Goal: Information Seeking & Learning: Learn about a topic

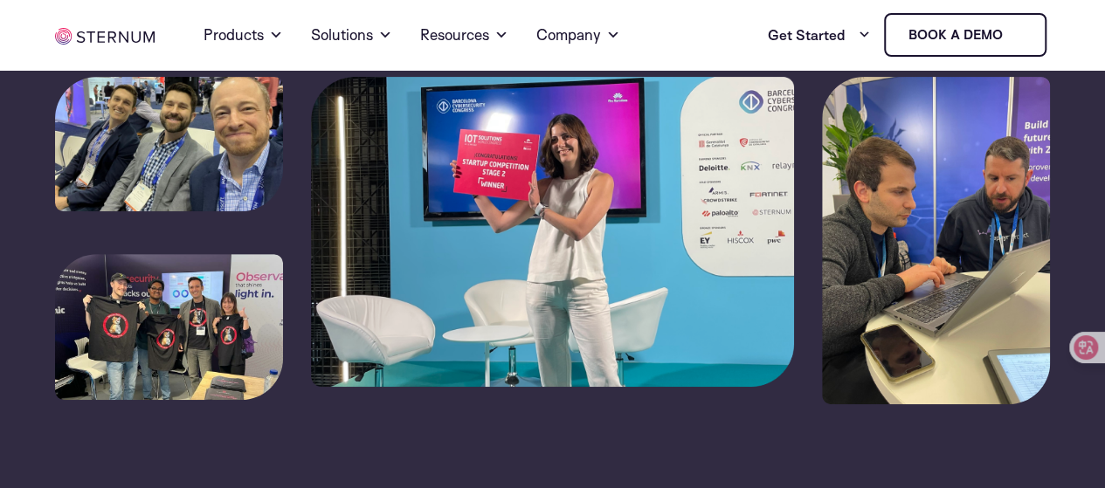
scroll to position [262, 0]
click at [775, 412] on div at bounding box center [552, 328] width 995 height 502
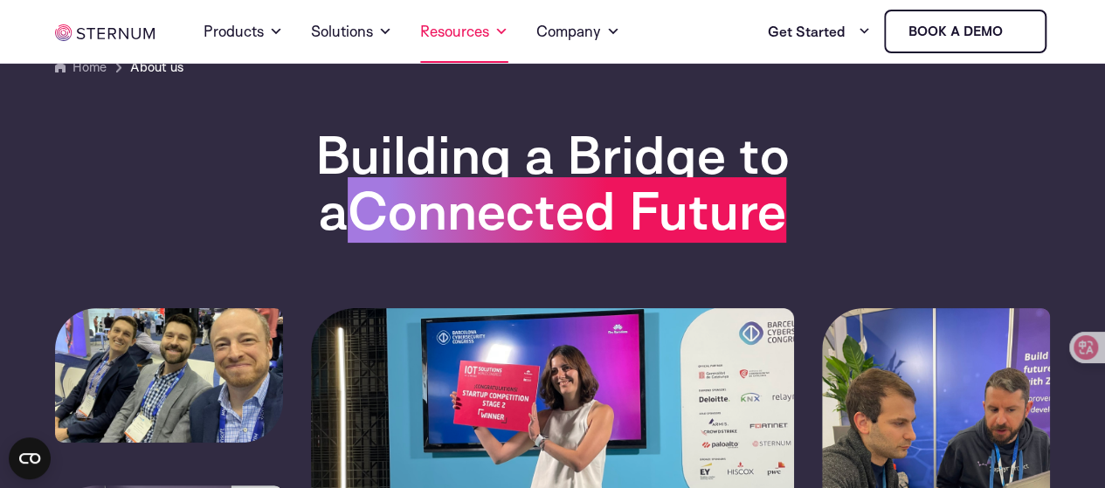
scroll to position [0, 0]
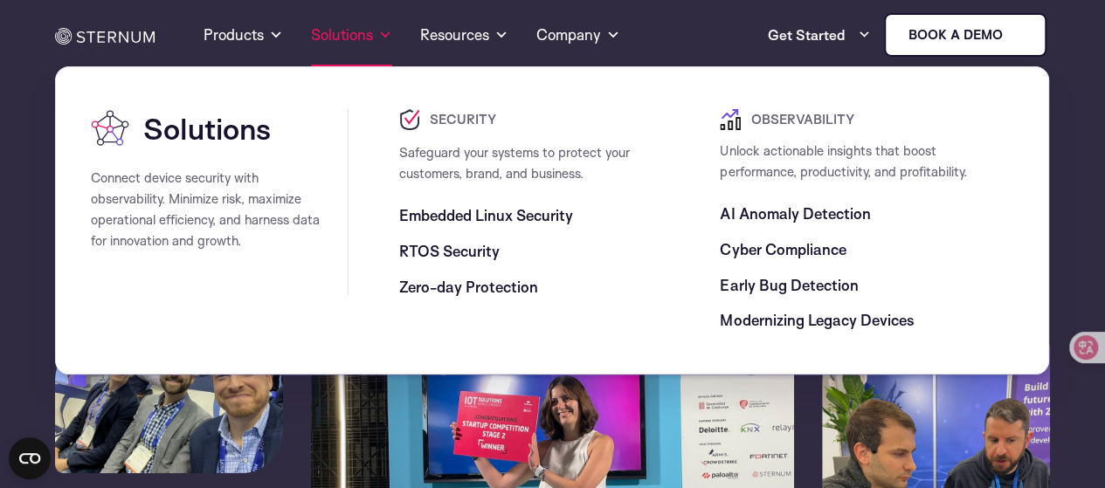
click at [360, 34] on link "Solutions" at bounding box center [351, 34] width 81 height 63
click at [463, 216] on span "Embedded Linux Security" at bounding box center [486, 215] width 174 height 21
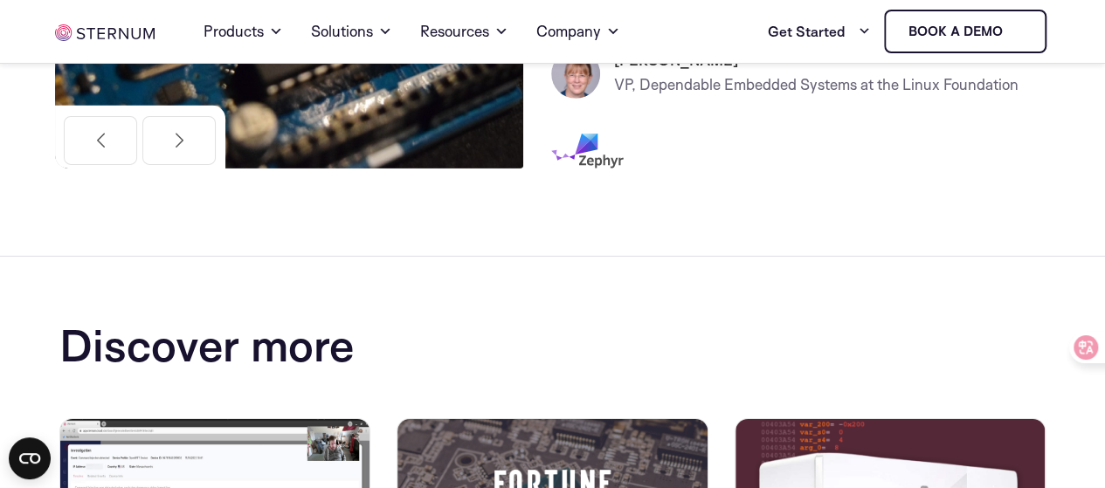
scroll to position [2612, 0]
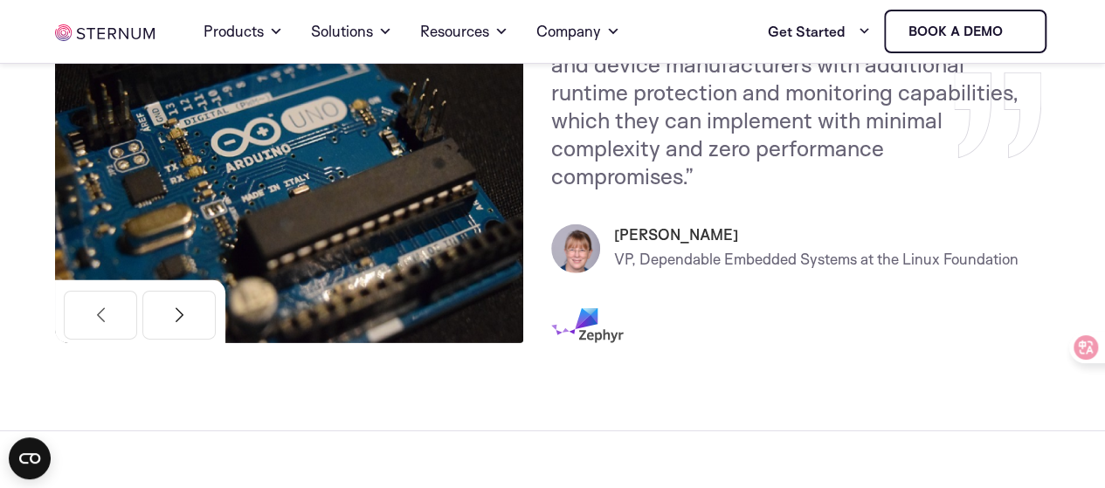
click at [176, 307] on button "Next" at bounding box center [178, 315] width 73 height 49
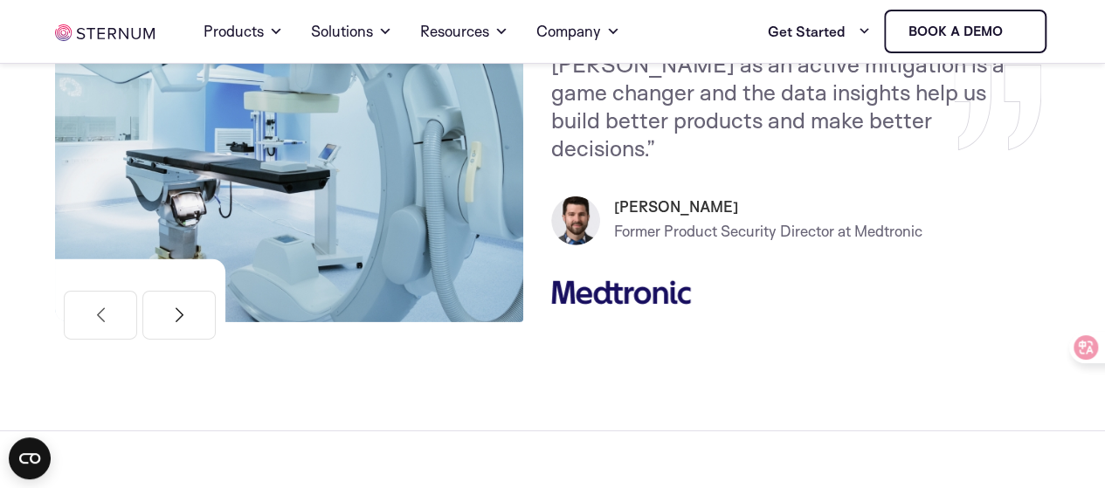
click at [168, 291] on button "Next" at bounding box center [178, 315] width 73 height 49
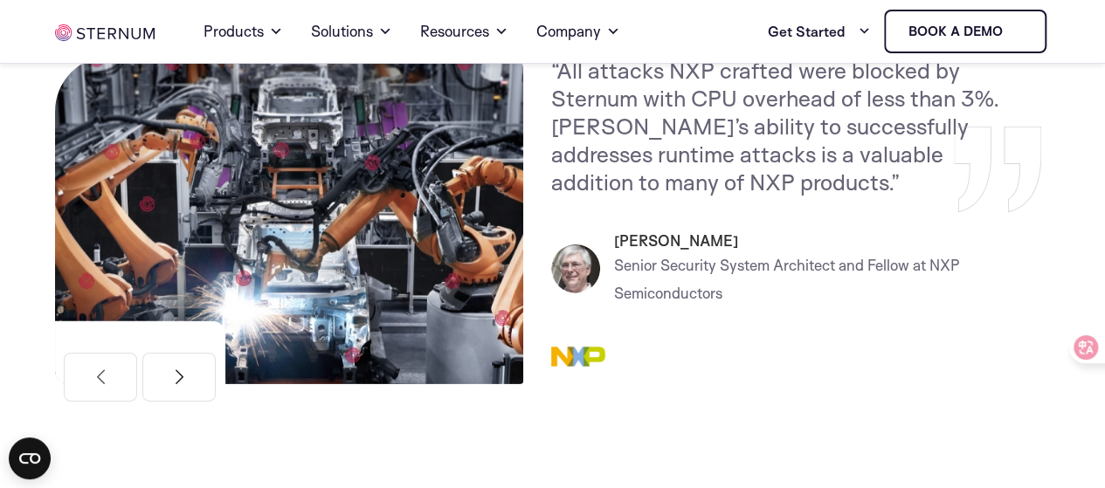
scroll to position [2525, 0]
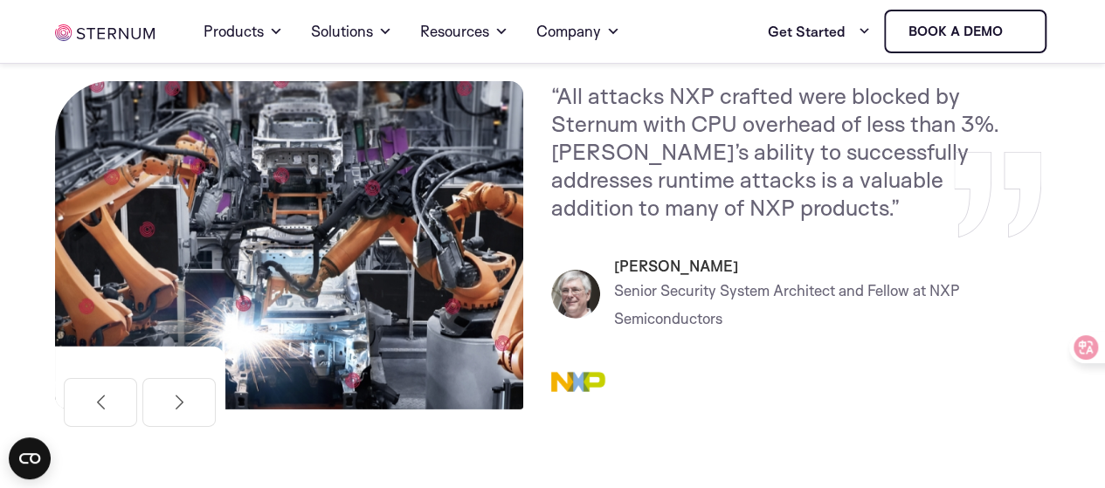
click at [182, 344] on img at bounding box center [288, 245] width 467 height 328
click at [182, 342] on img at bounding box center [288, 245] width 467 height 328
click at [179, 387] on button "Next" at bounding box center [178, 402] width 73 height 49
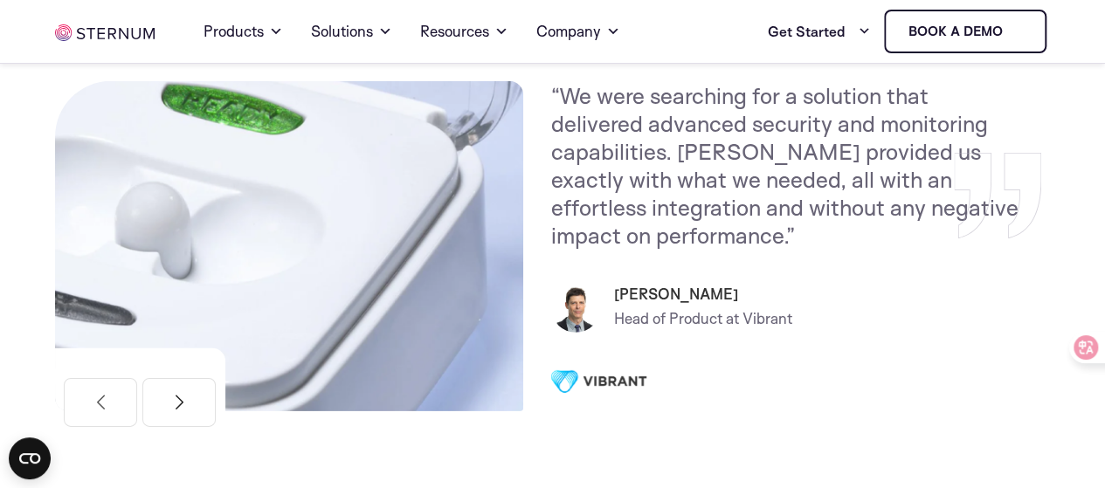
click at [191, 405] on button "Next" at bounding box center [178, 402] width 73 height 49
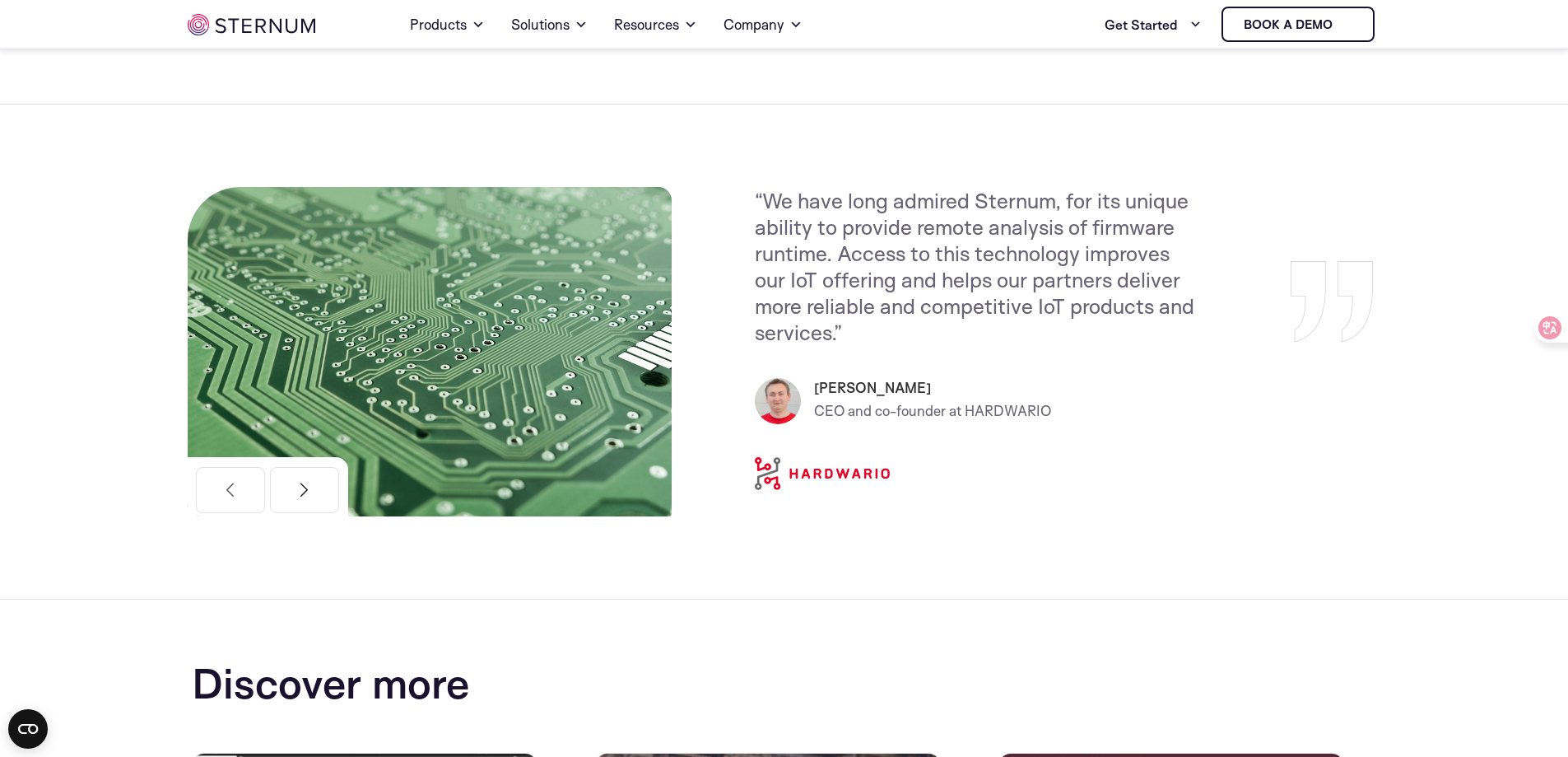
scroll to position [2050, 0]
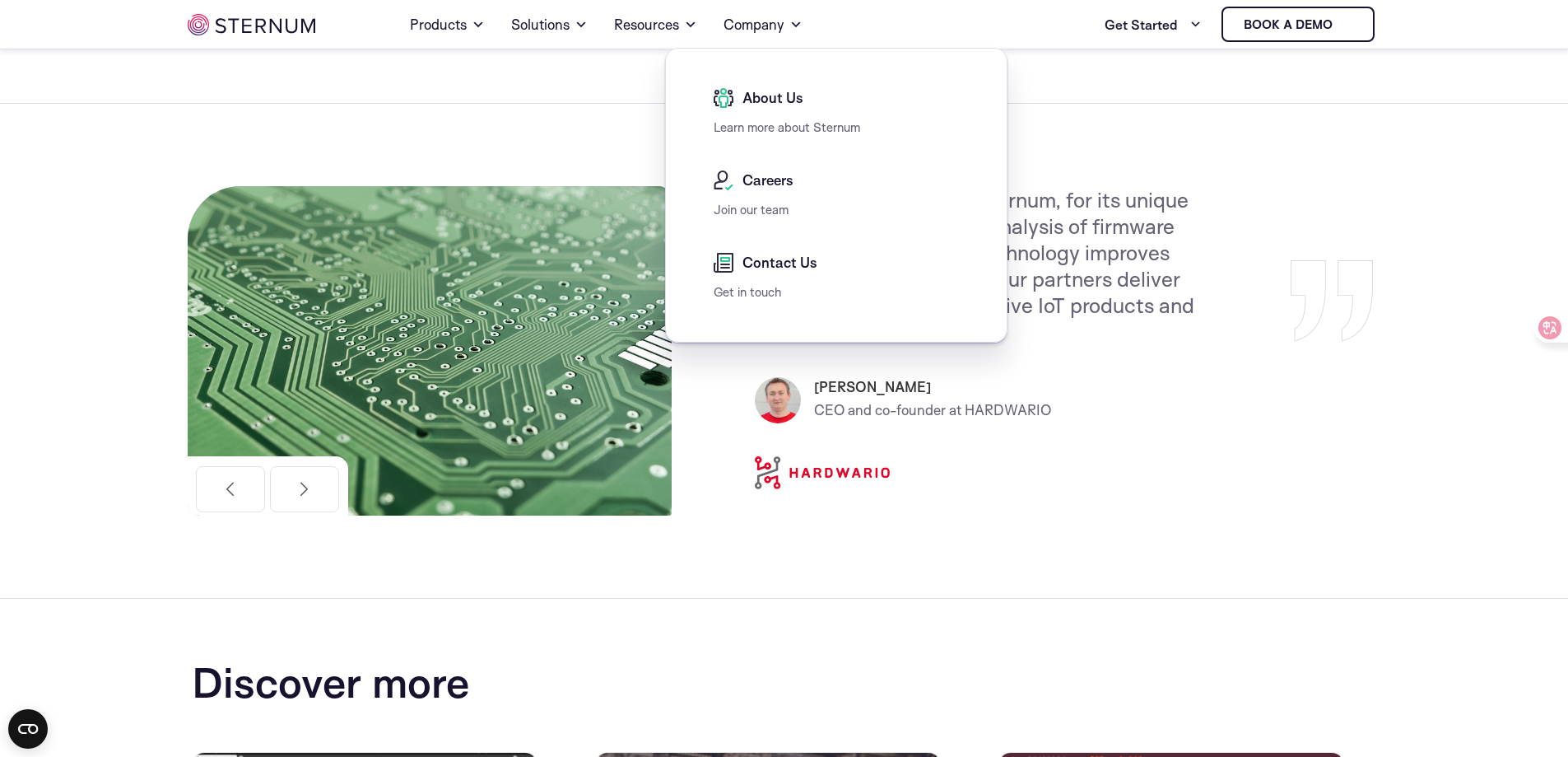
click at [768, 267] on span "Contact Us" at bounding box center [777, 262] width 79 height 20
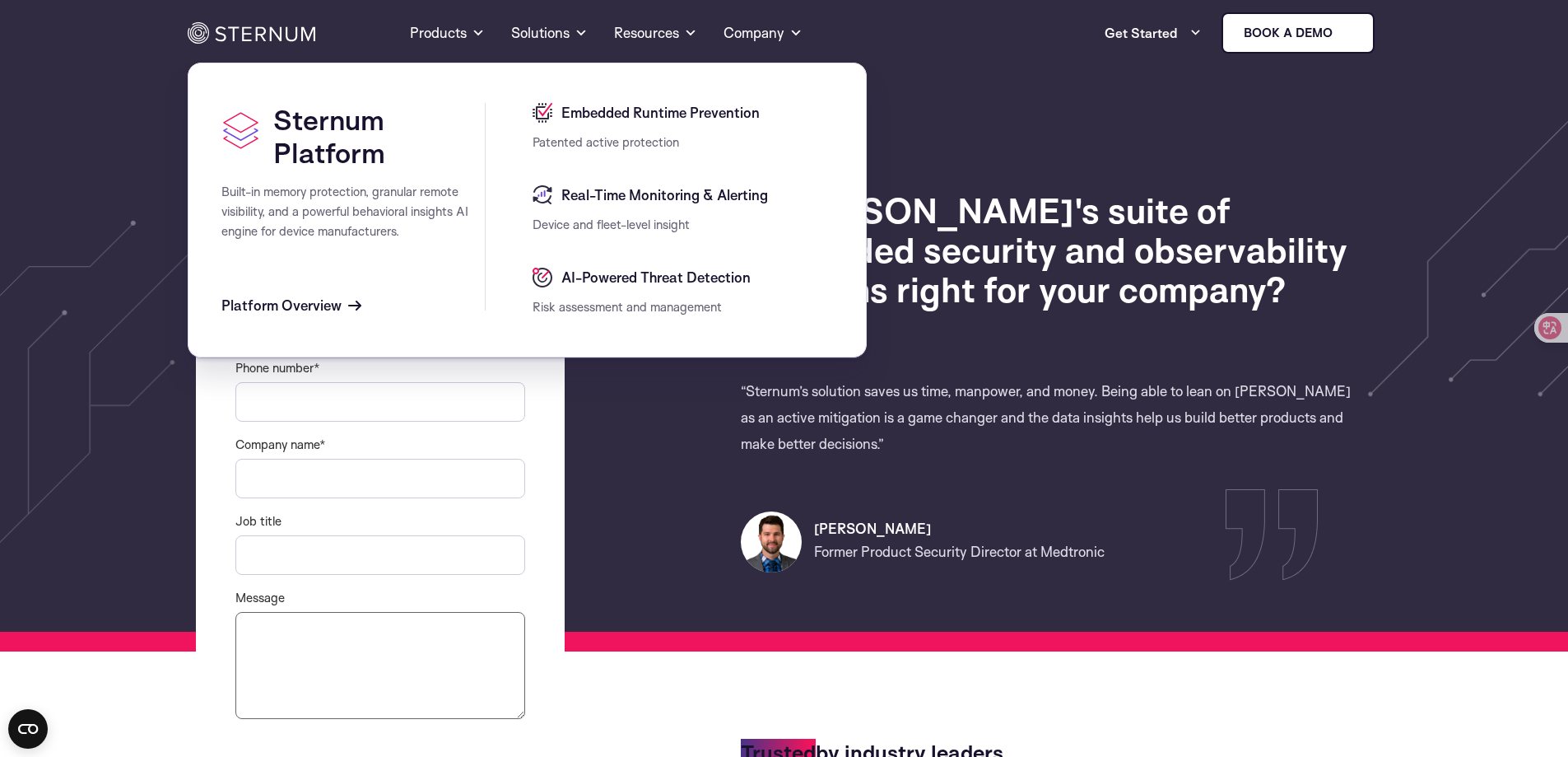
click at [607, 117] on span "Embedded Runtime Prevention" at bounding box center [658, 112] width 203 height 20
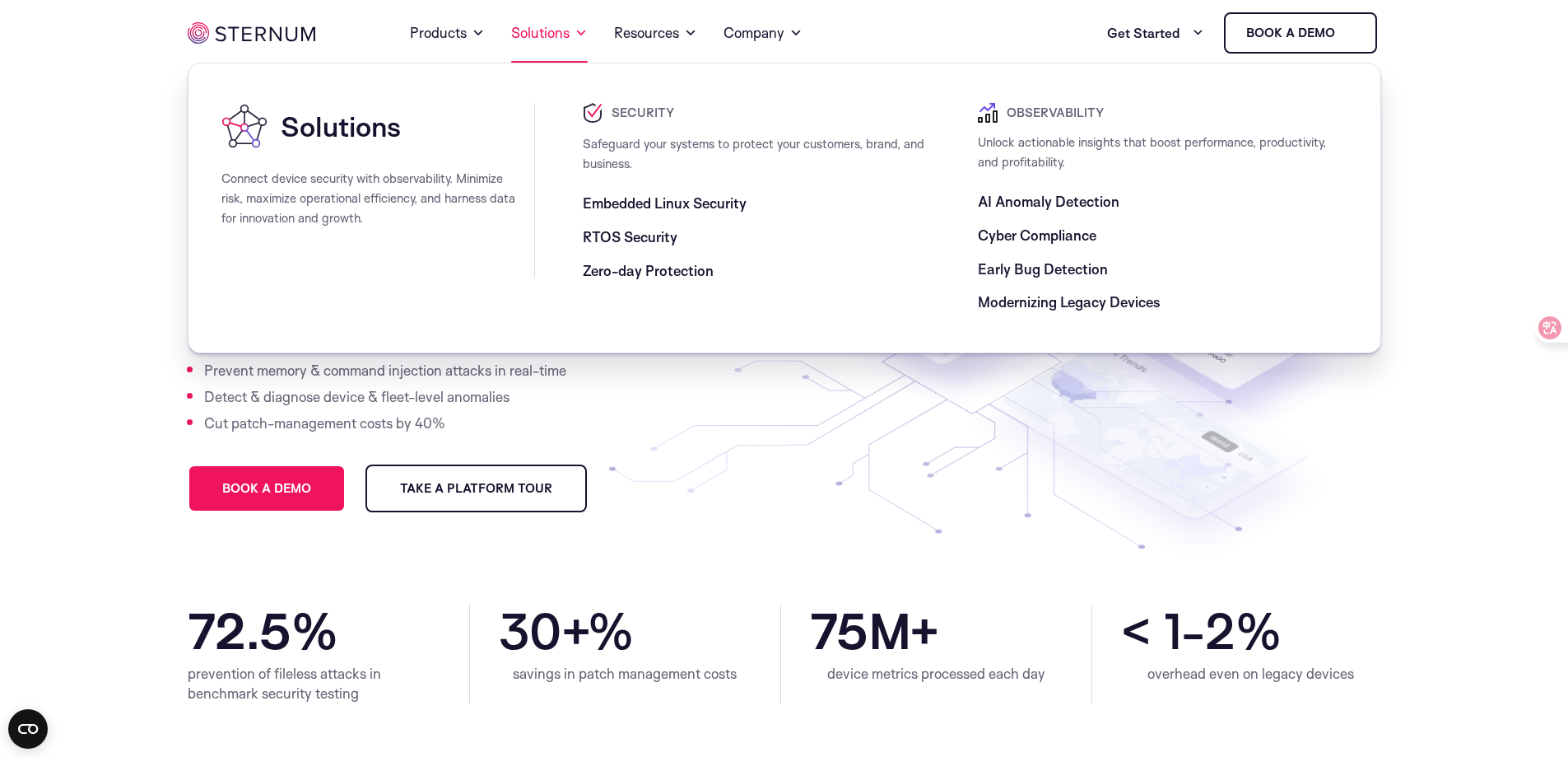
click at [537, 36] on link "Solutions" at bounding box center [548, 32] width 76 height 59
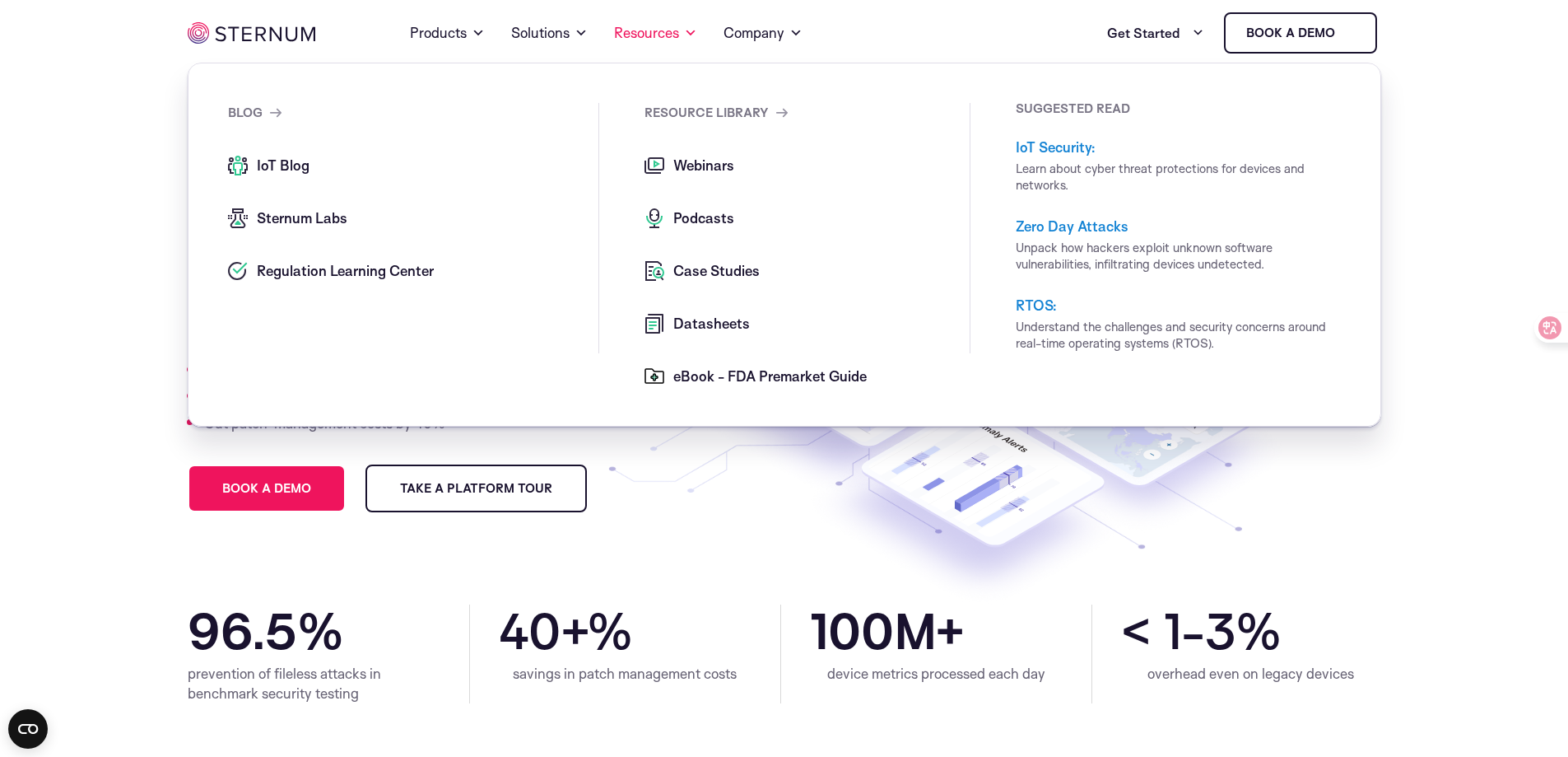
click at [725, 324] on span "Datasheets" at bounding box center [710, 323] width 81 height 20
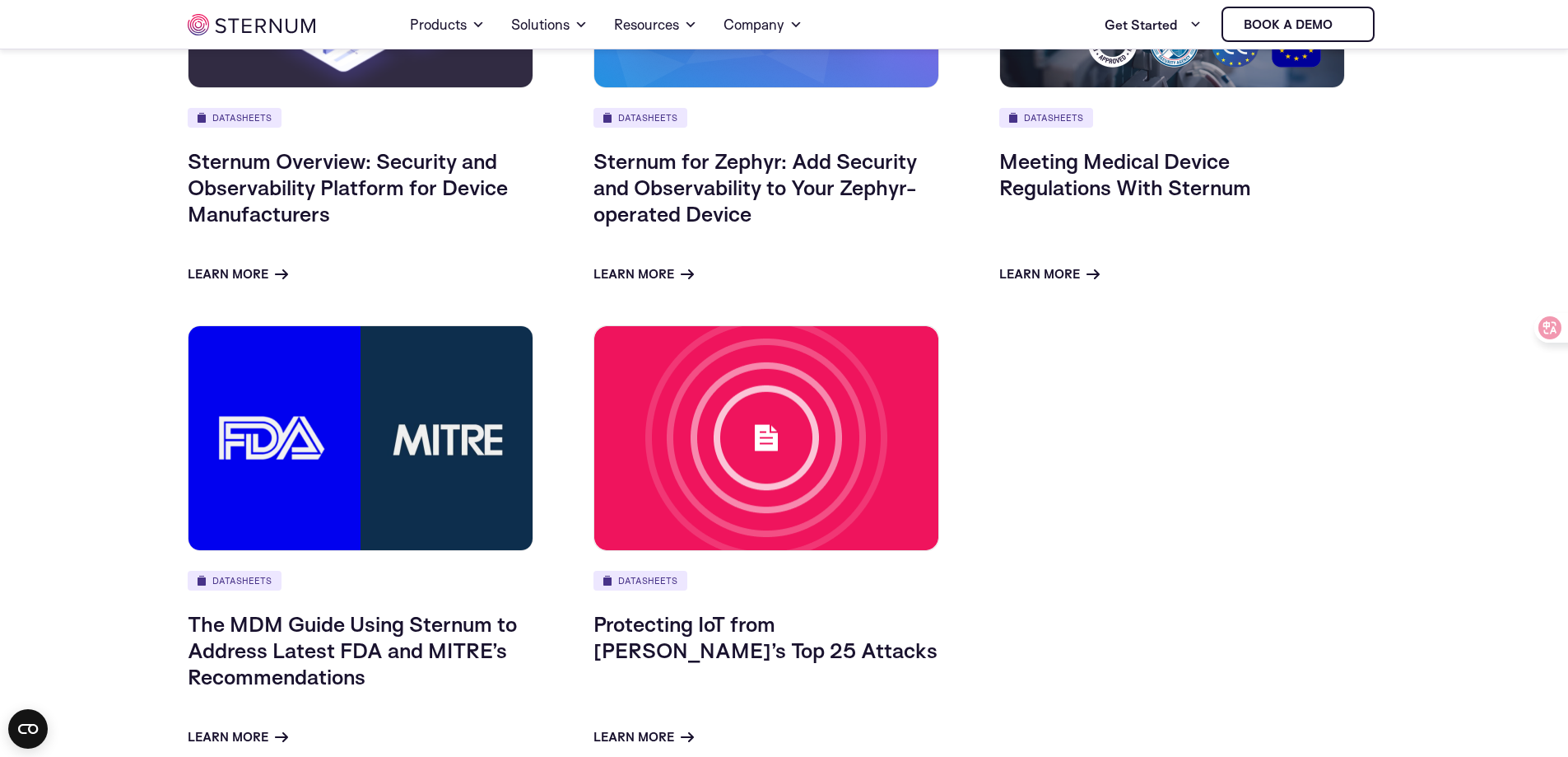
scroll to position [436, 0]
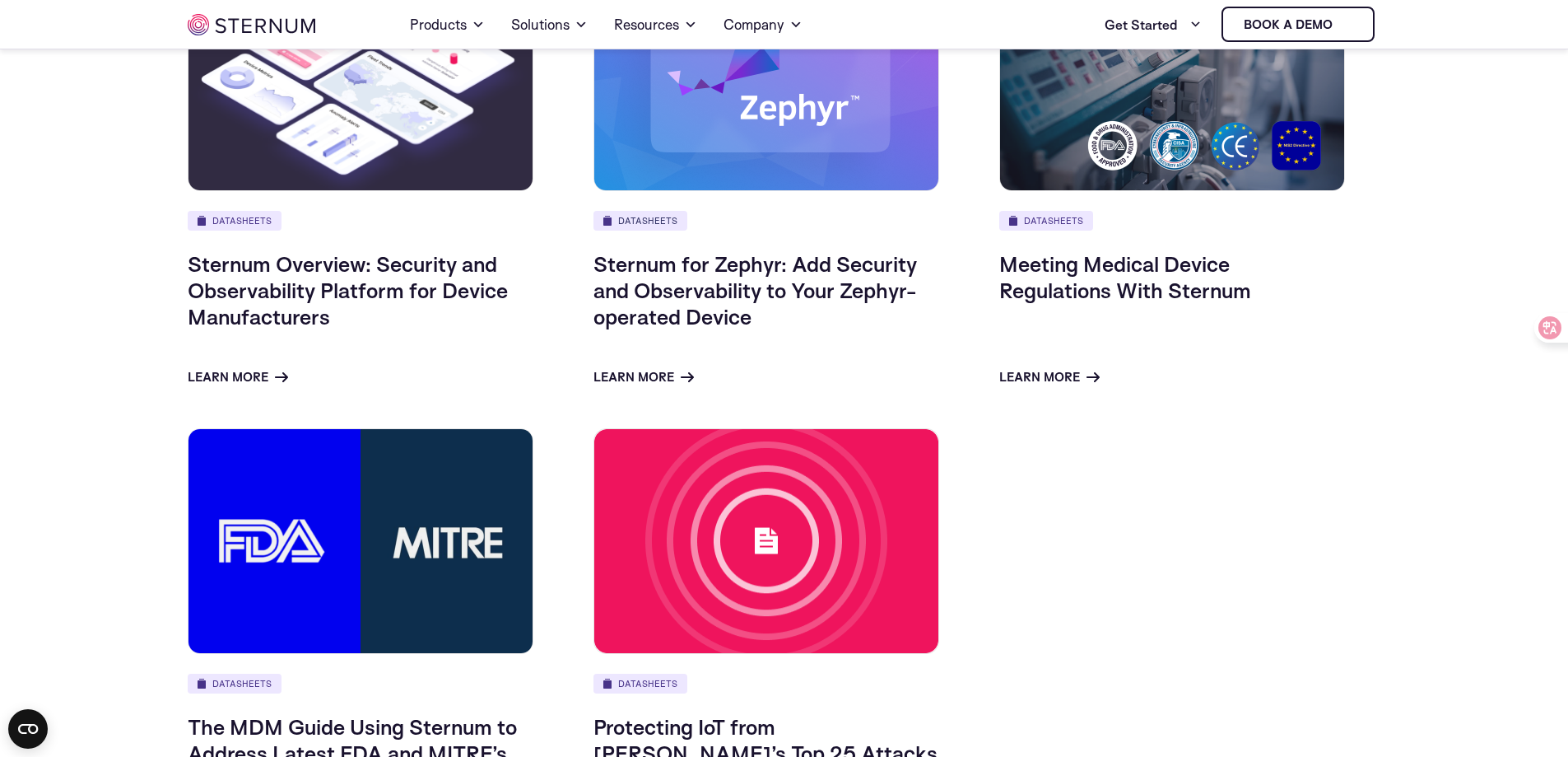
click at [661, 218] on link "Datasheets" at bounding box center [641, 221] width 94 height 20
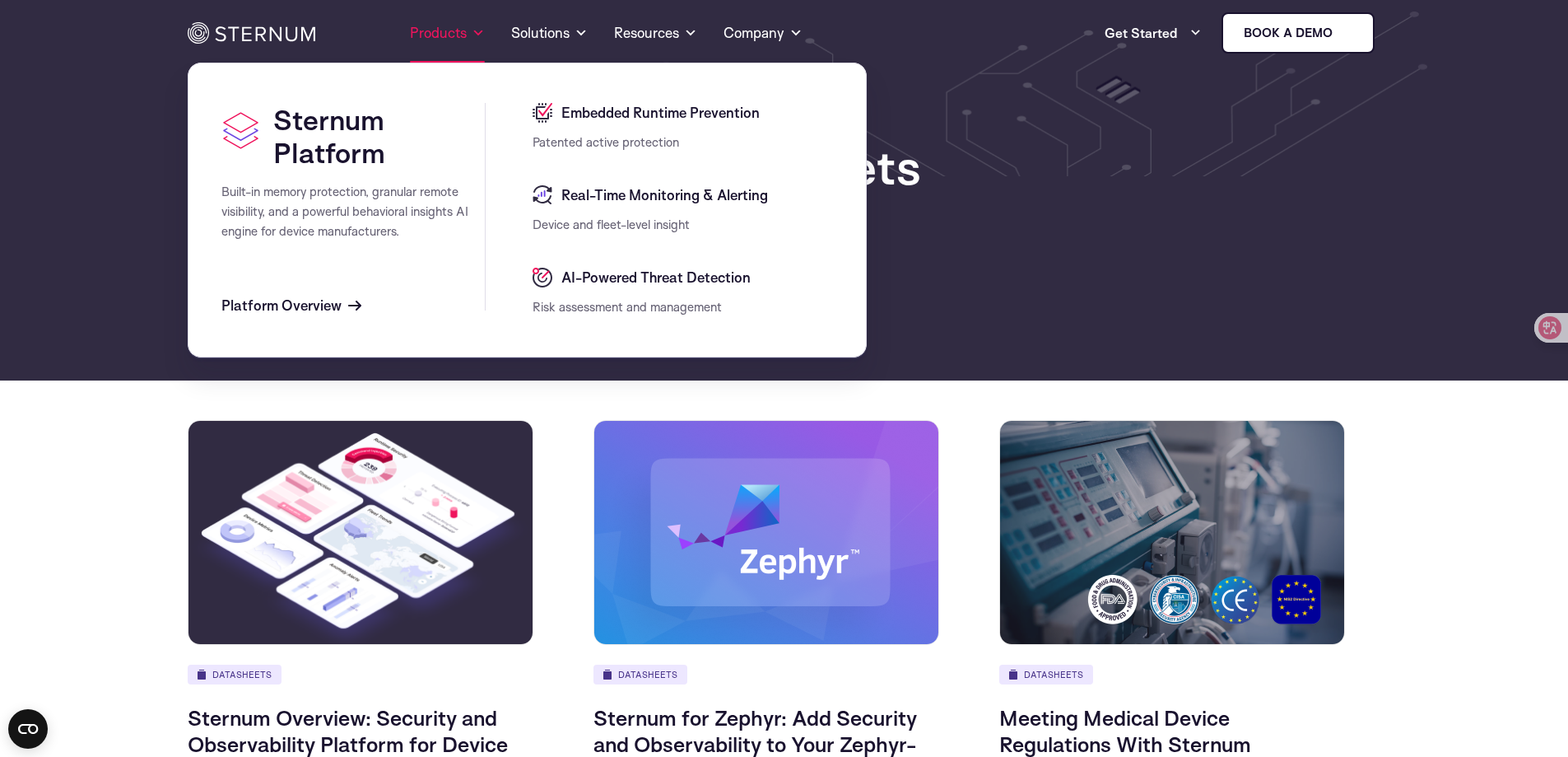
click at [441, 30] on link "Products" at bounding box center [447, 32] width 74 height 59
click at [313, 309] on span "Platform Overview" at bounding box center [282, 305] width 121 height 20
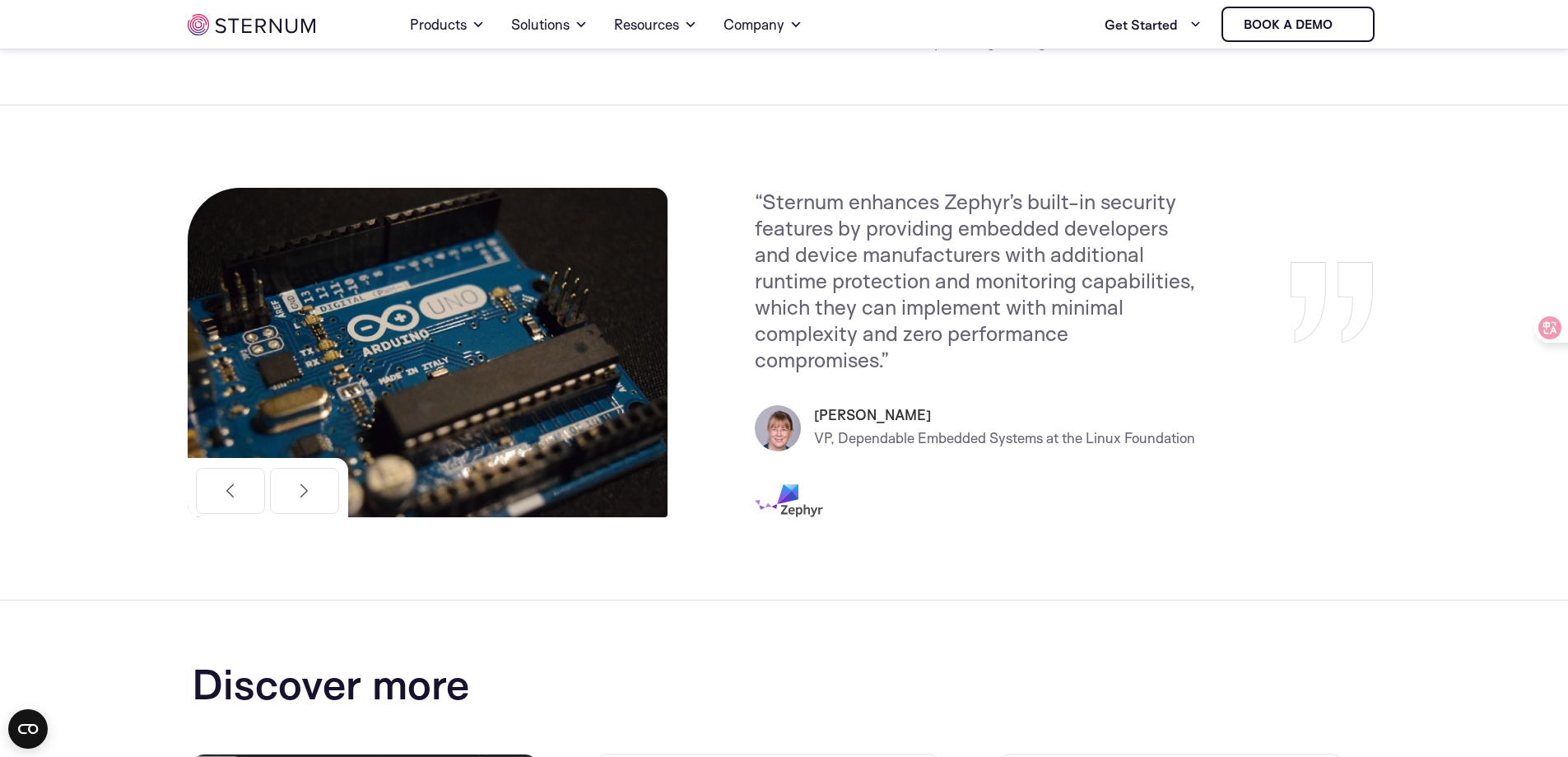
scroll to position [2048, 0]
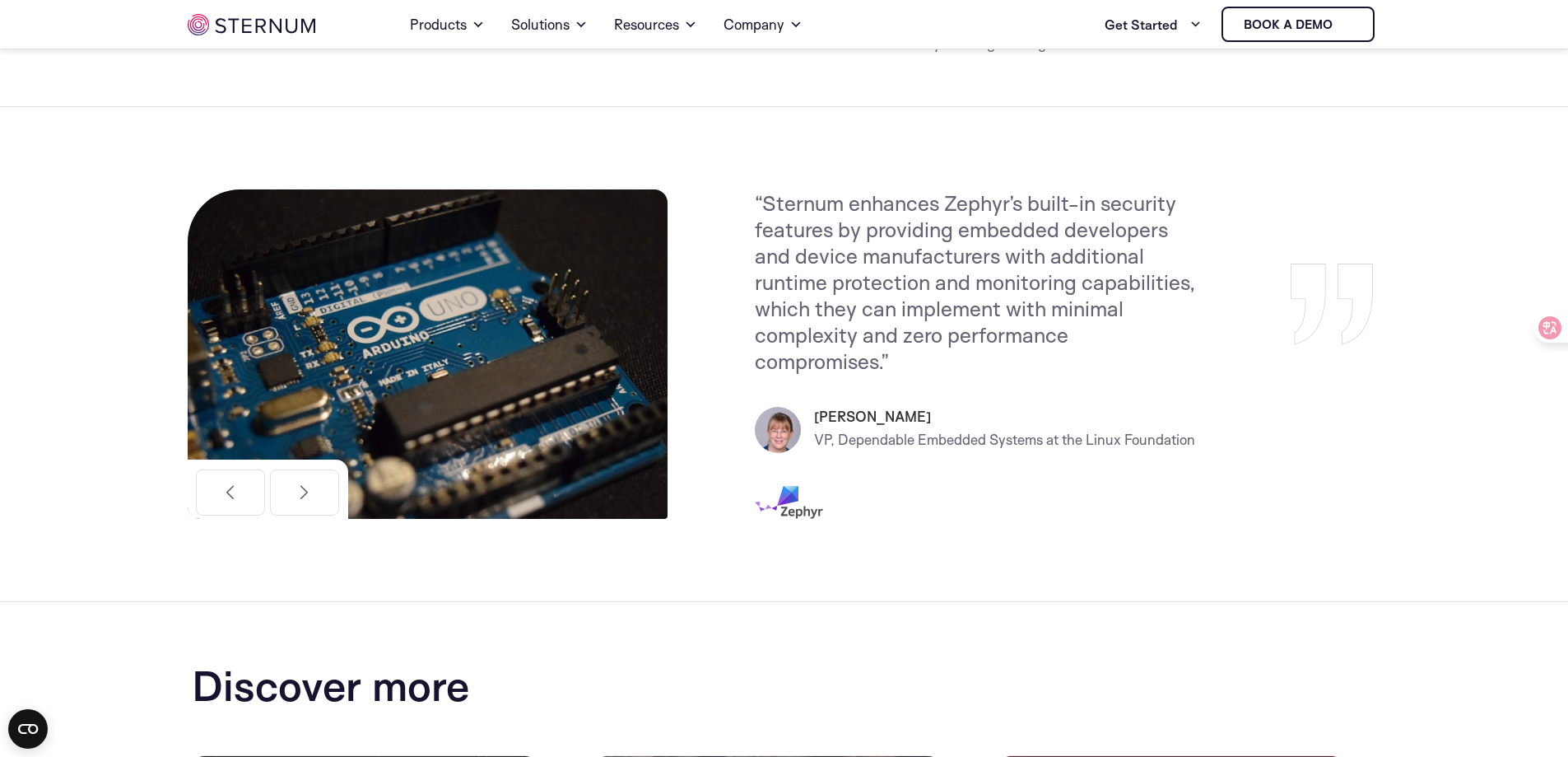
click at [352, 284] on img at bounding box center [427, 354] width 480 height 329
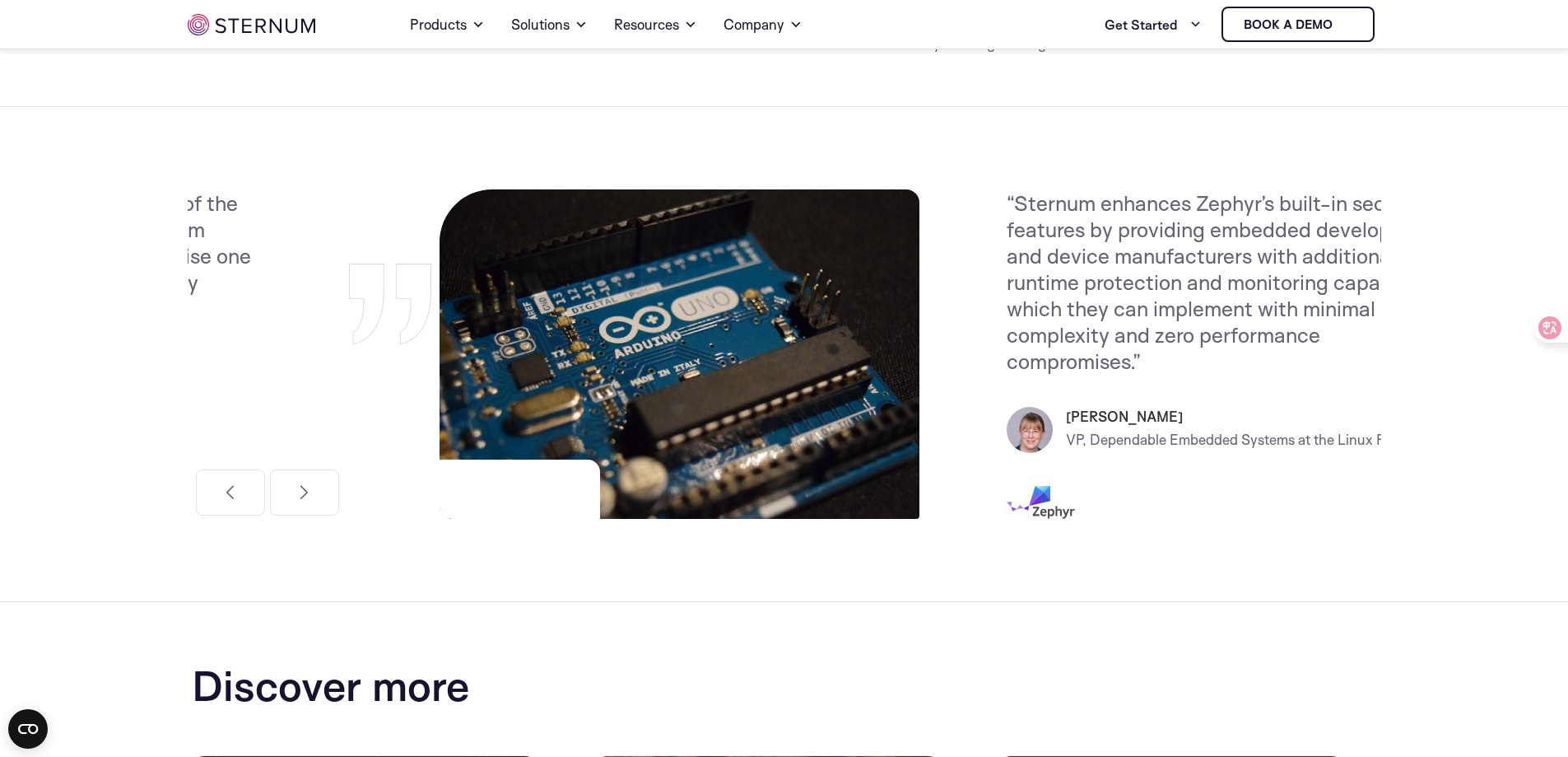
drag, startPoint x: 754, startPoint y: 173, endPoint x: 1579, endPoint y: 206, distance: 825.7
click at [1567, 206] on html "Skip to content Home Products Sternum Platform Built-in memory protection, gran…" at bounding box center [784, 0] width 1568 height 4096
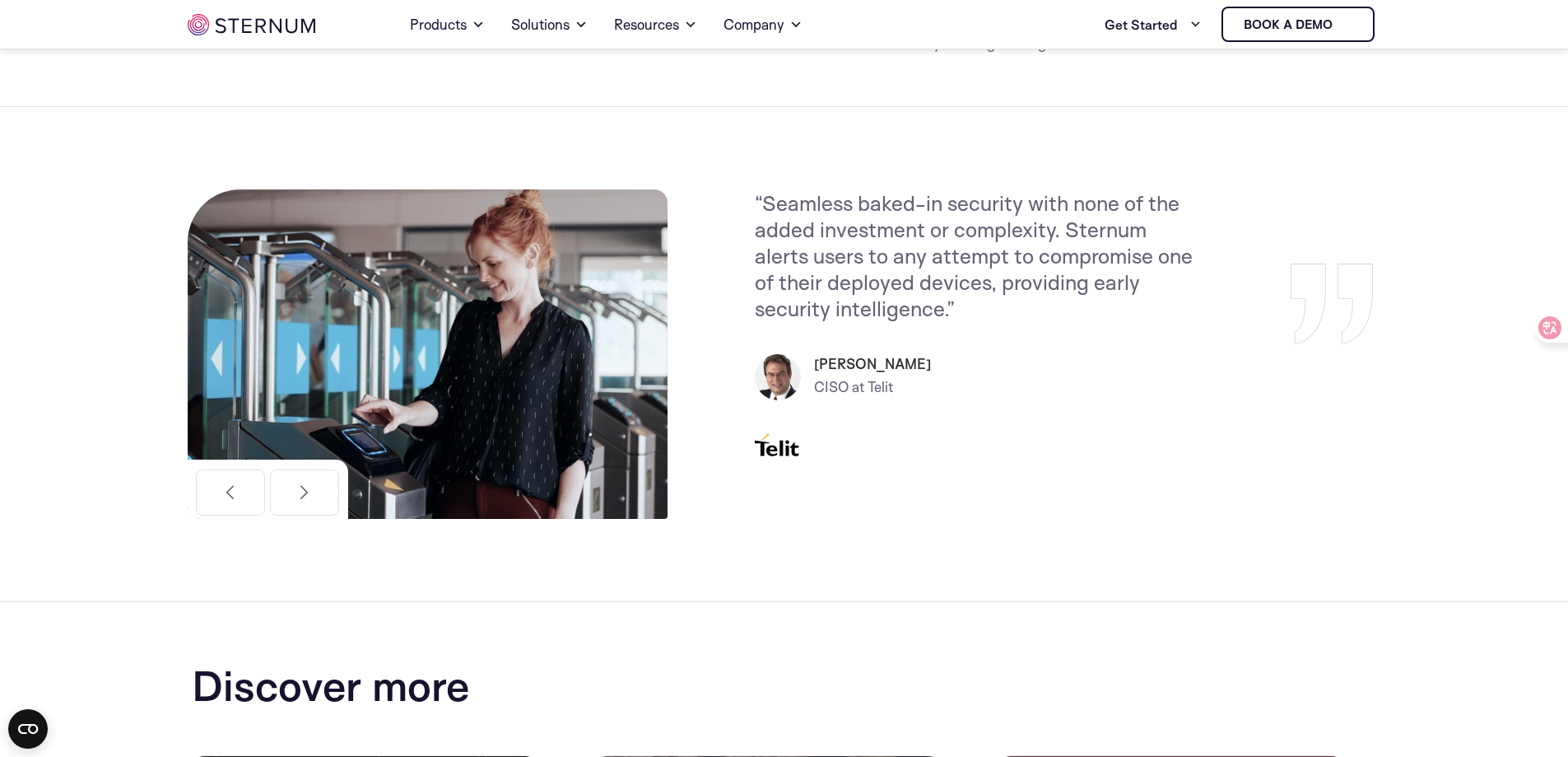
click at [667, 257] on img at bounding box center [427, 354] width 480 height 329
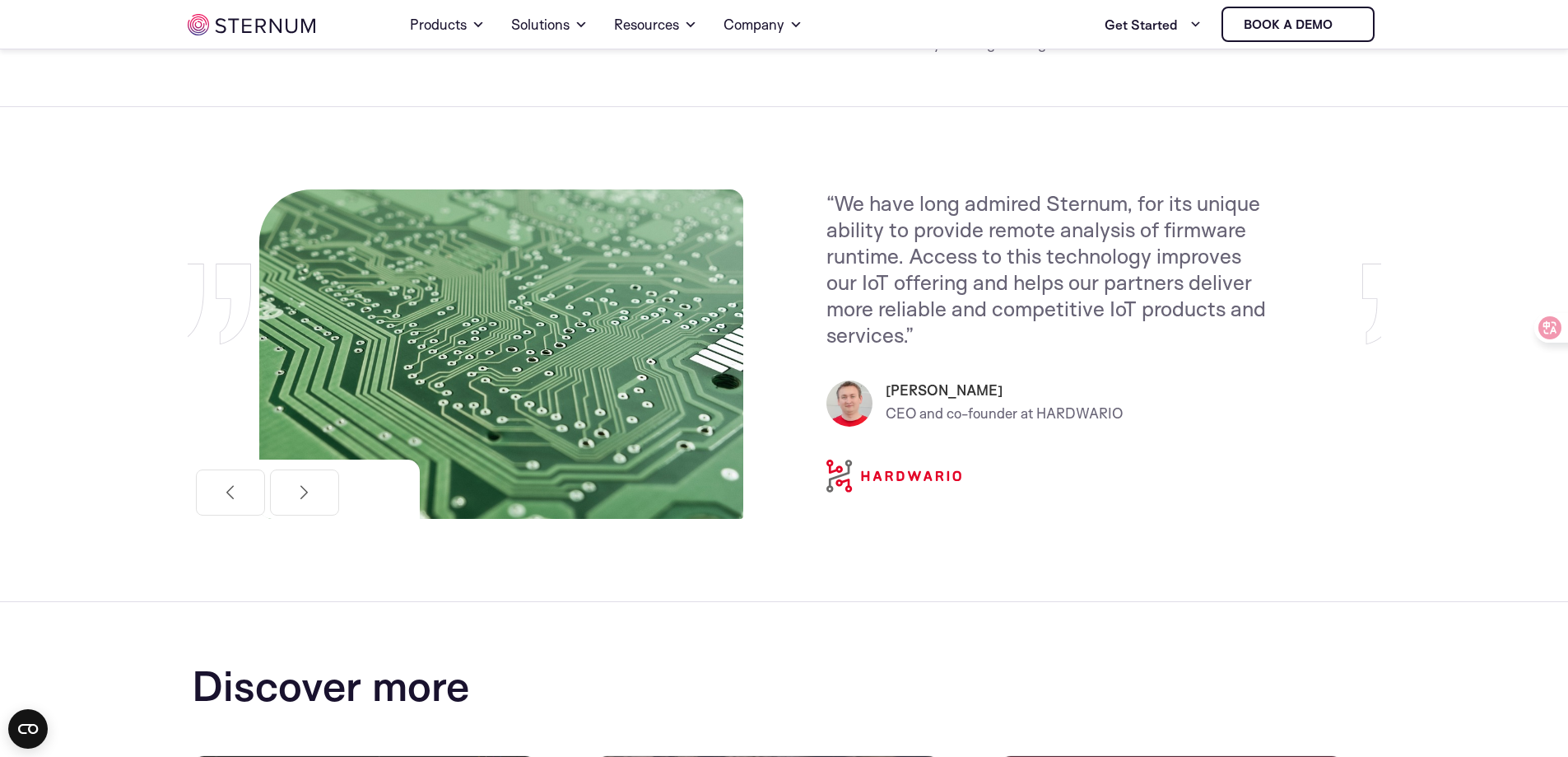
drag, startPoint x: 583, startPoint y: 285, endPoint x: 904, endPoint y: 296, distance: 321.2
click at [743, 291] on img at bounding box center [501, 354] width 484 height 329
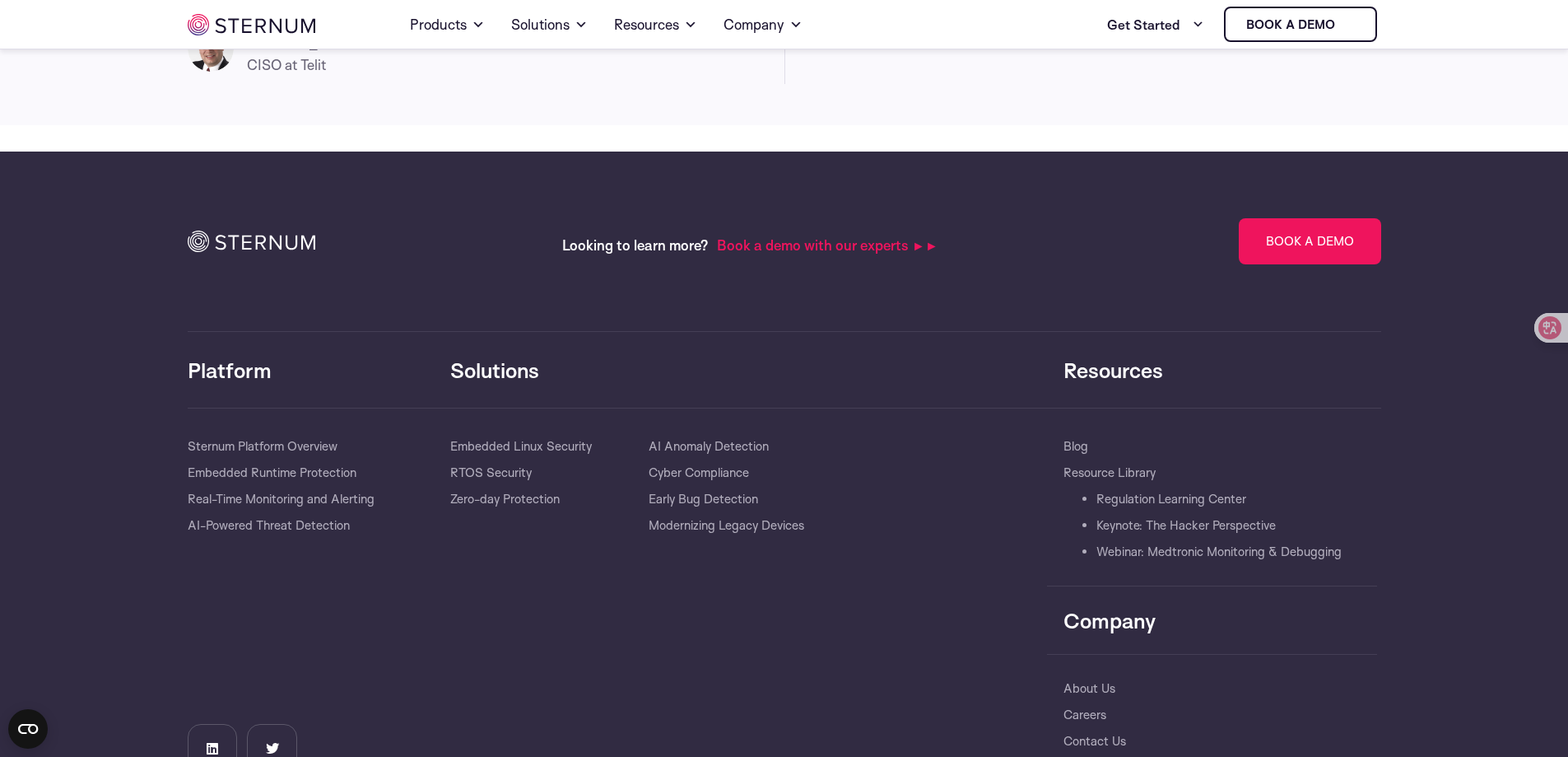
scroll to position [4811, 0]
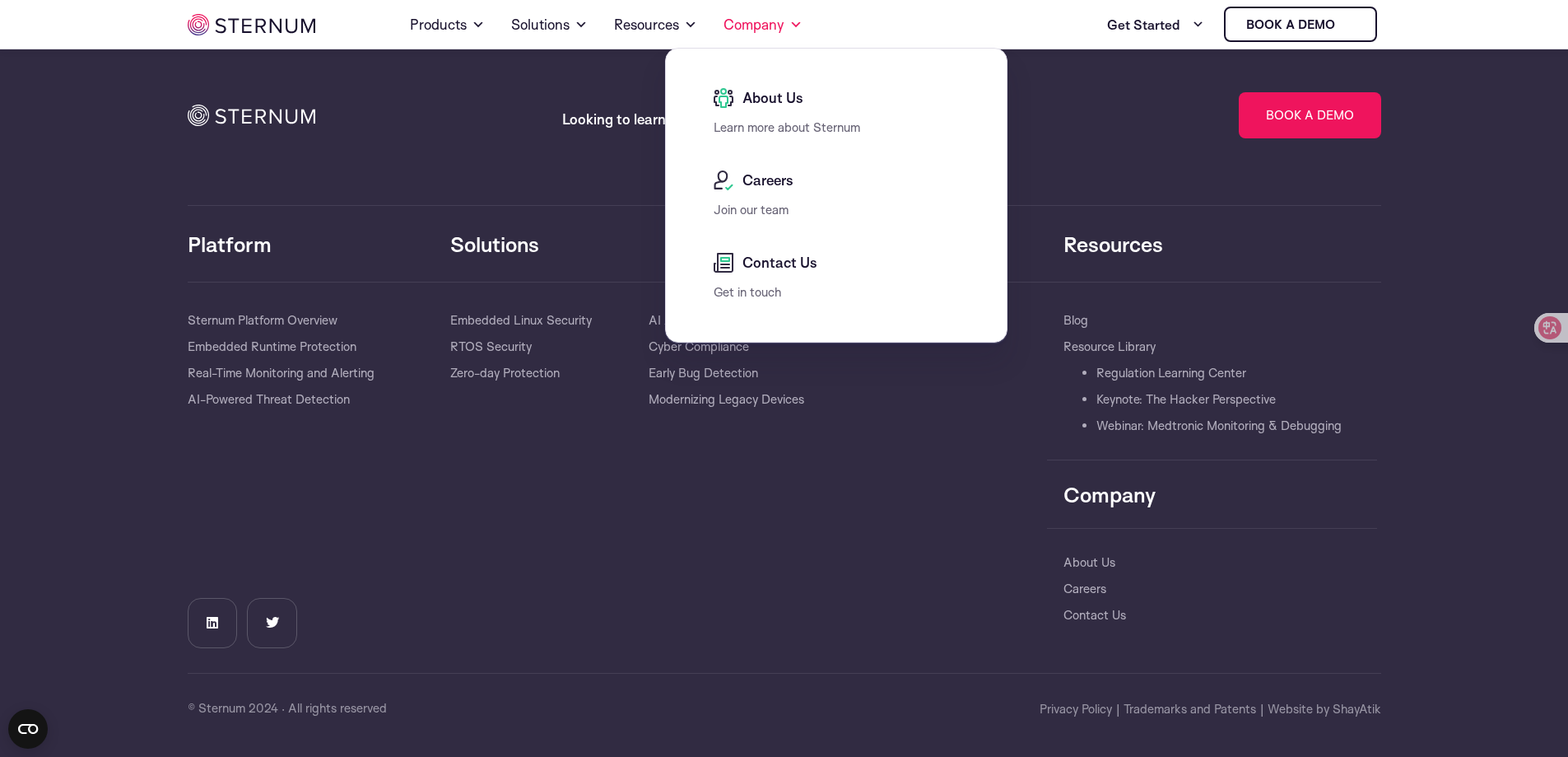
click at [764, 91] on span "About Us" at bounding box center [770, 97] width 65 height 20
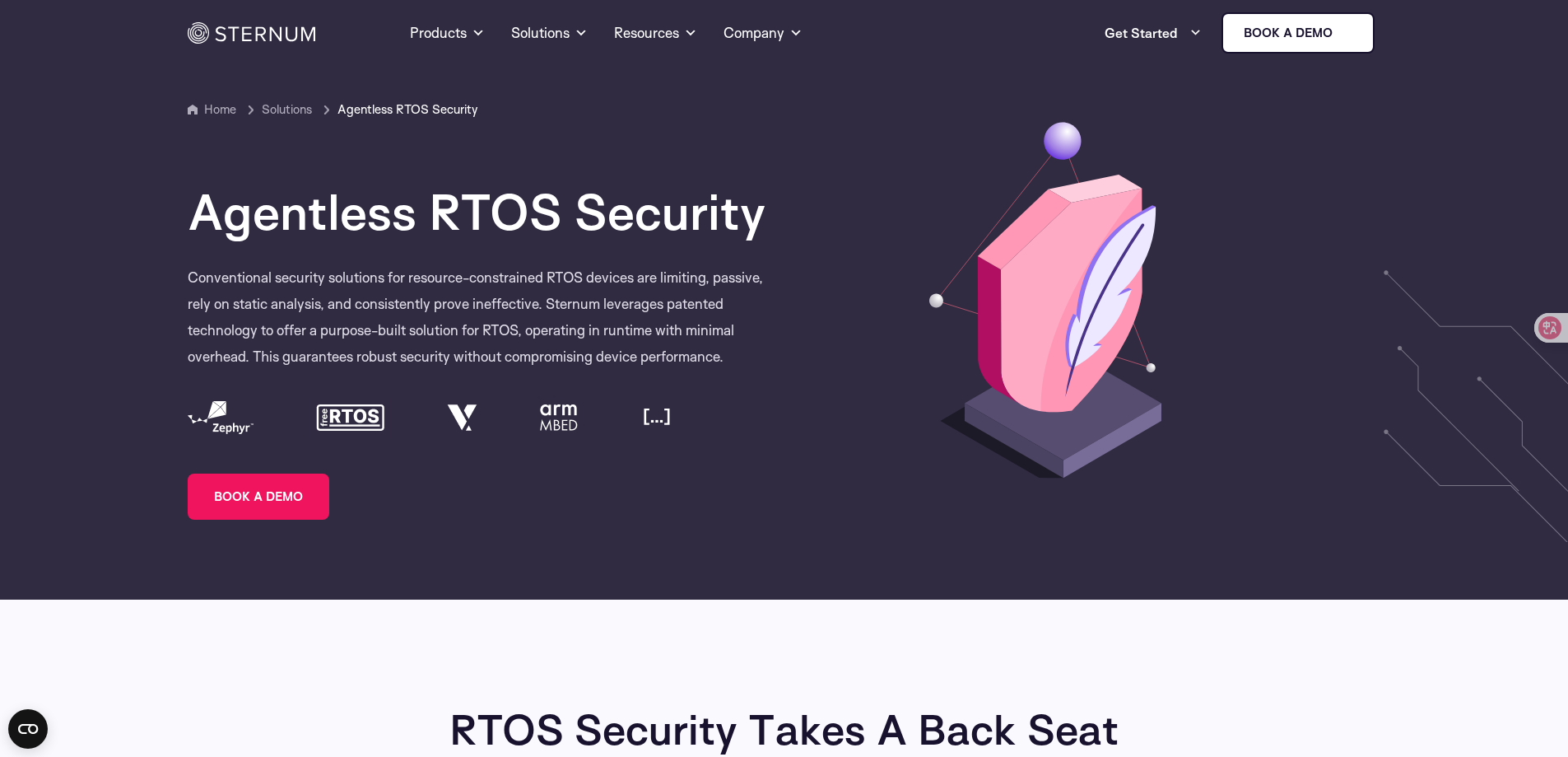
click at [286, 110] on span "Solutions" at bounding box center [298, 109] width 73 height 20
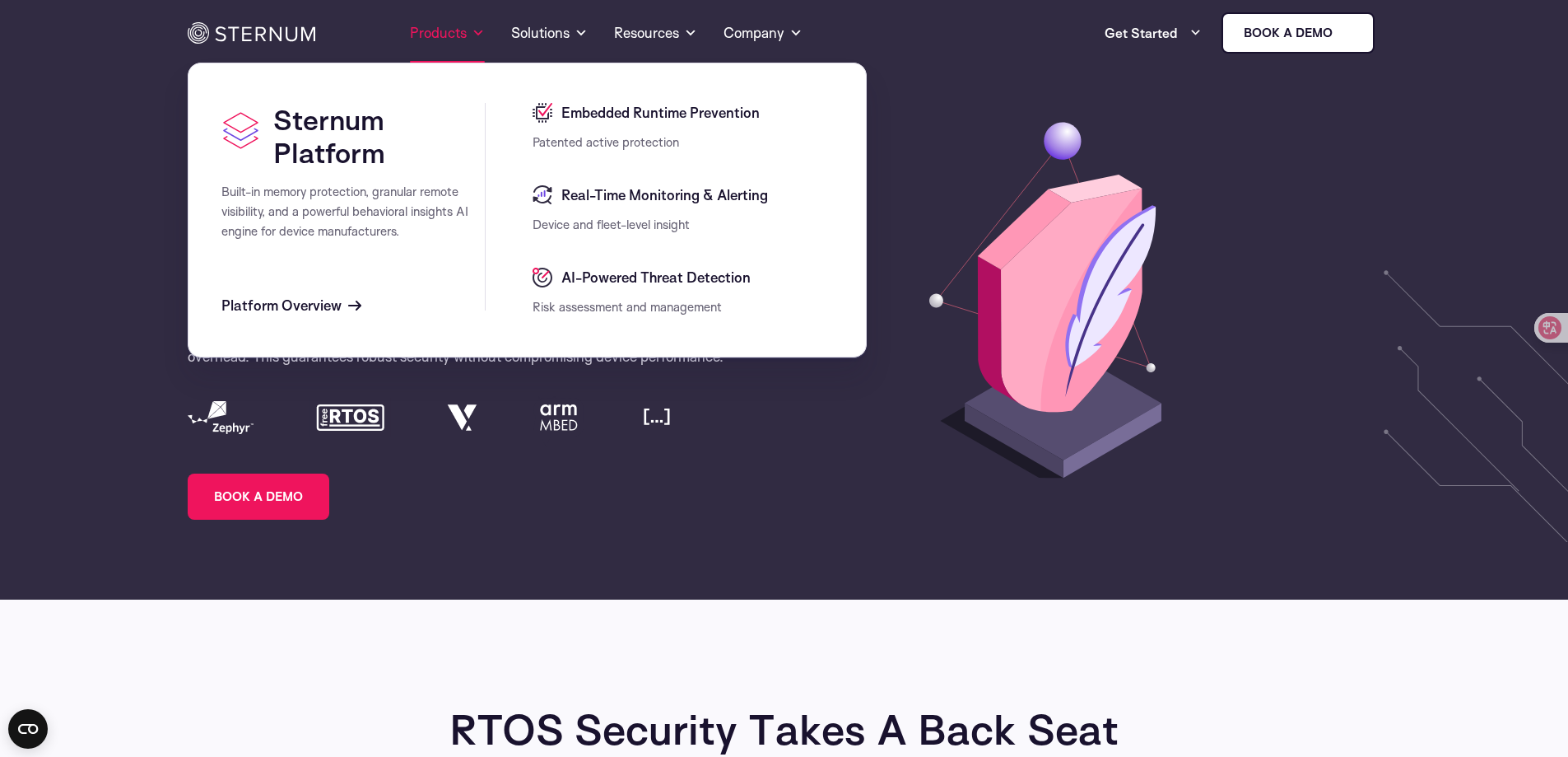
click at [438, 27] on link "Products" at bounding box center [447, 32] width 74 height 59
click at [558, 109] on span "Embedded Runtime Prevention" at bounding box center [658, 112] width 203 height 20
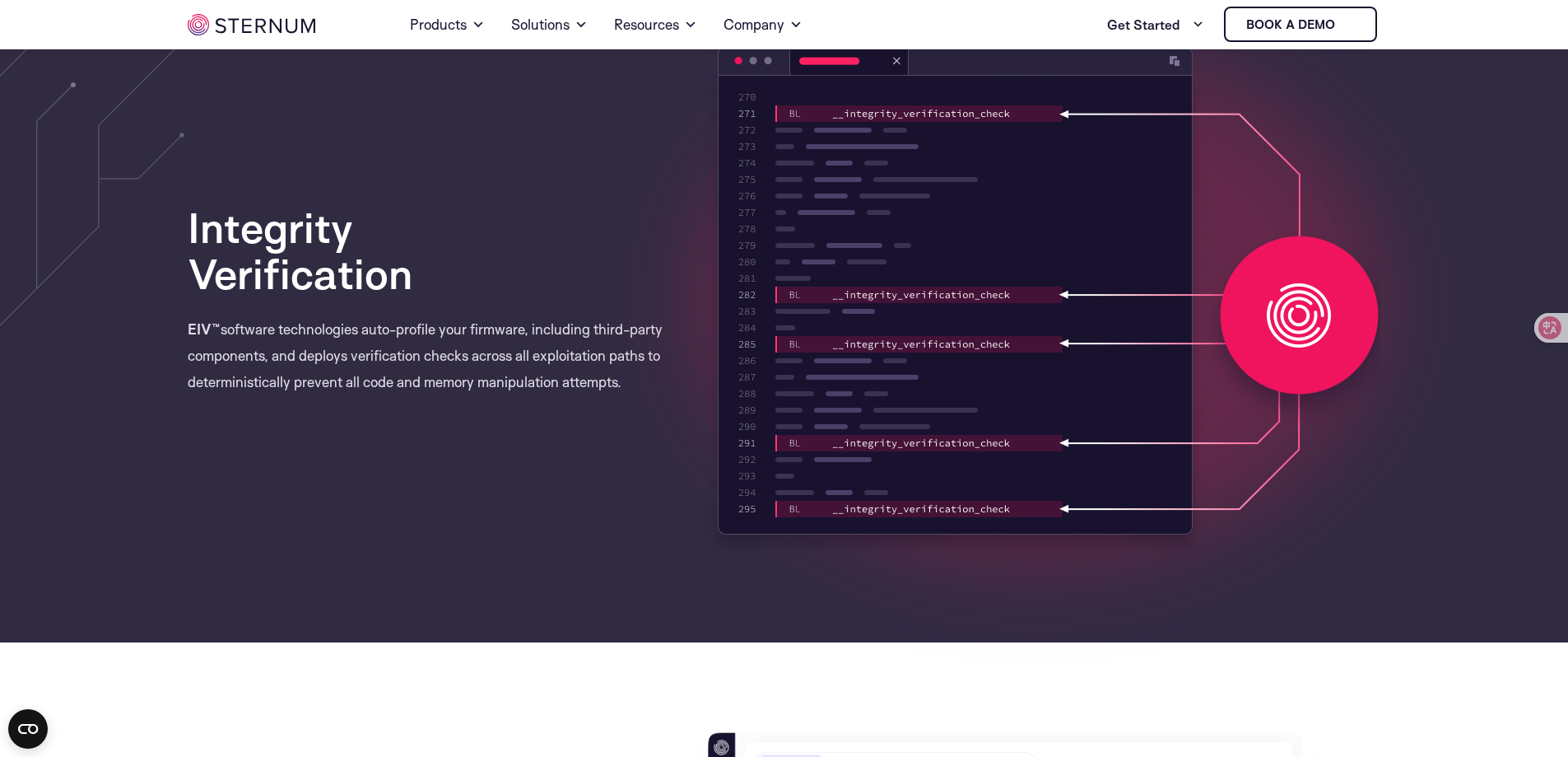
scroll to position [1135, 0]
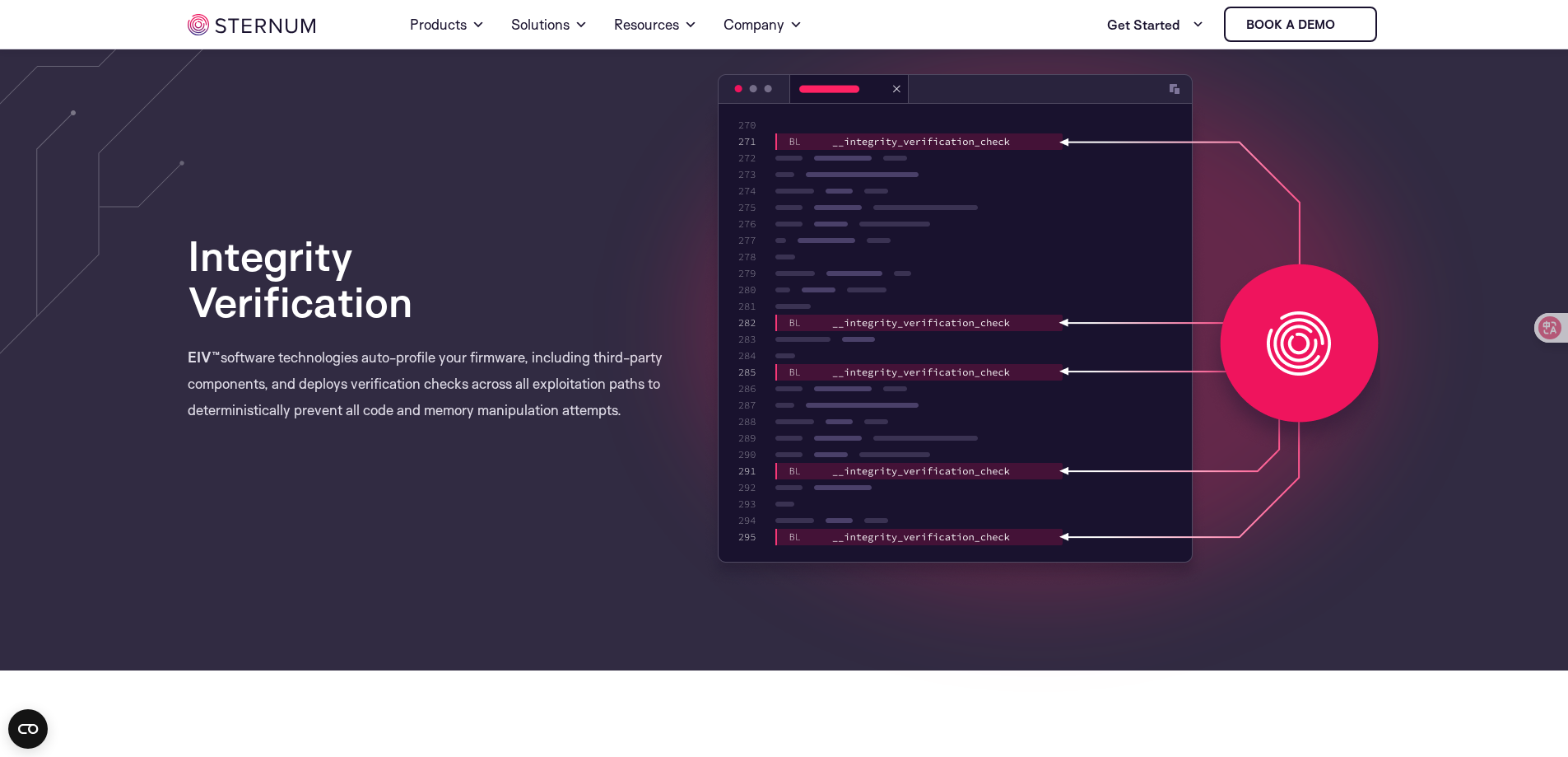
drag, startPoint x: 169, startPoint y: 249, endPoint x: 431, endPoint y: 316, distance: 270.4
click at [431, 316] on section "Integrity Verification Agentless Deployment Threat Detection and Response Integ…" at bounding box center [784, 319] width 1568 height 702
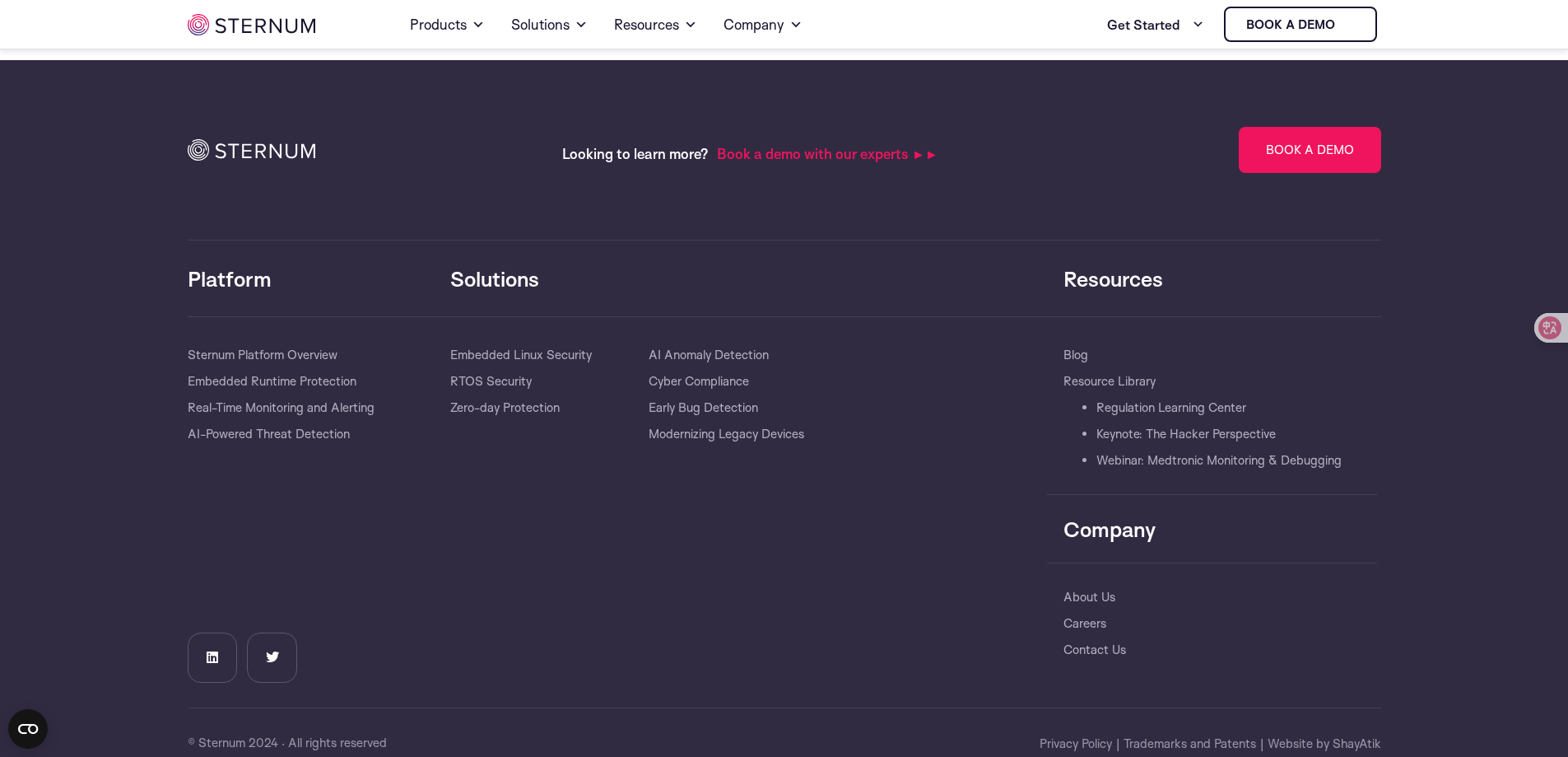
scroll to position [5096, 0]
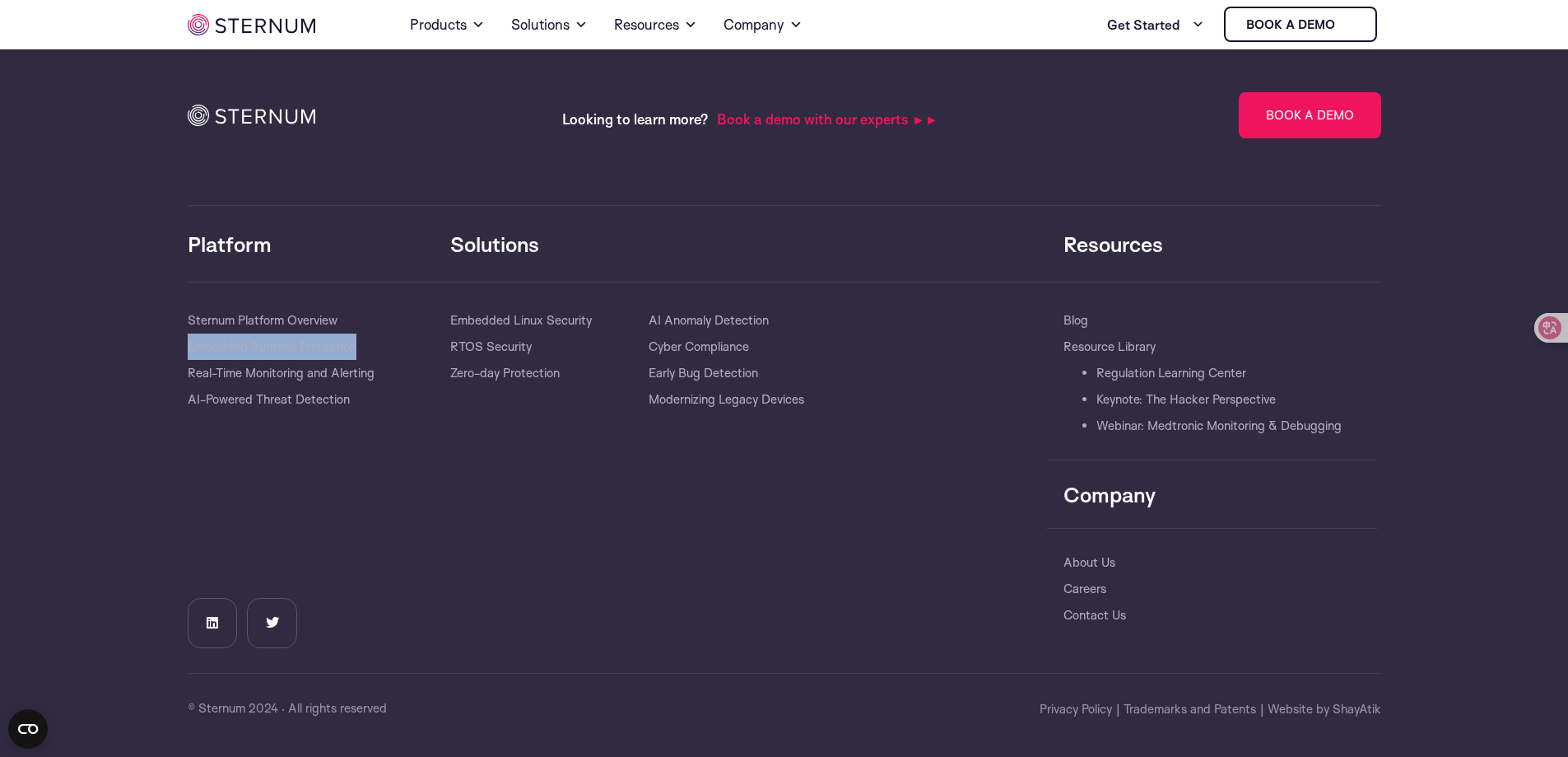
drag, startPoint x: 160, startPoint y: 348, endPoint x: 387, endPoint y: 337, distance: 227.3
click at [387, 337] on section "Looking to learn more? Book a demo with our experts ►► Book a Demo Lorem ipsum …" at bounding box center [784, 390] width 1568 height 731
click at [377, 315] on div at bounding box center [377, 315] width 0 height 0
click at [460, 452] on div "Solutions​ Embedded Linux Security RTOS Security Zero-day Protection AI Anomaly…" at bounding box center [748, 478] width 596 height 341
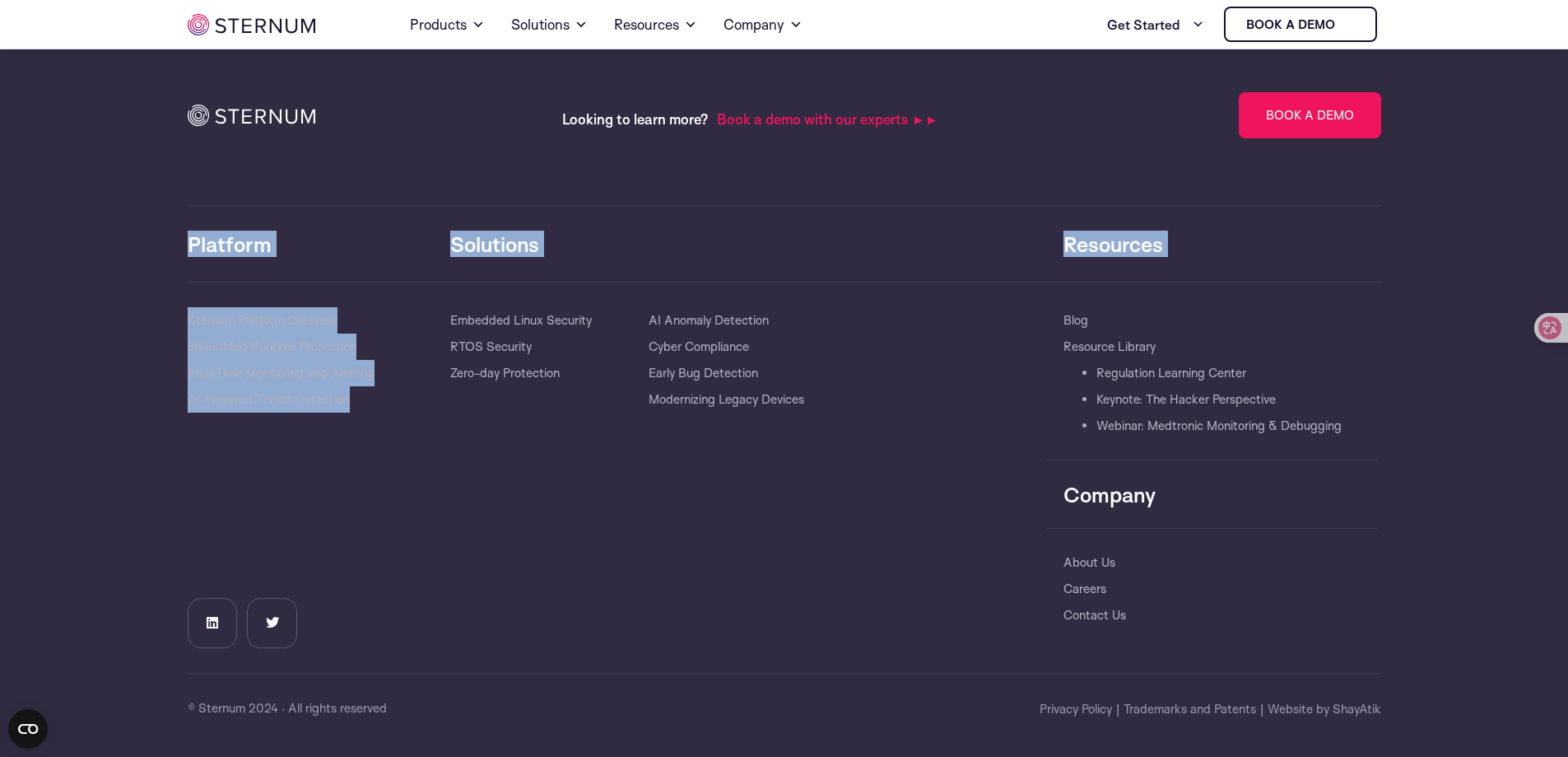
drag, startPoint x: 148, startPoint y: 290, endPoint x: 361, endPoint y: 401, distance: 240.2
click at [361, 401] on section "Looking to learn more? Book a demo with our experts ►► Book a Demo Lorem ipsum …" at bounding box center [784, 390] width 1568 height 731
click at [350, 407] on div at bounding box center [350, 407] width 0 height 0
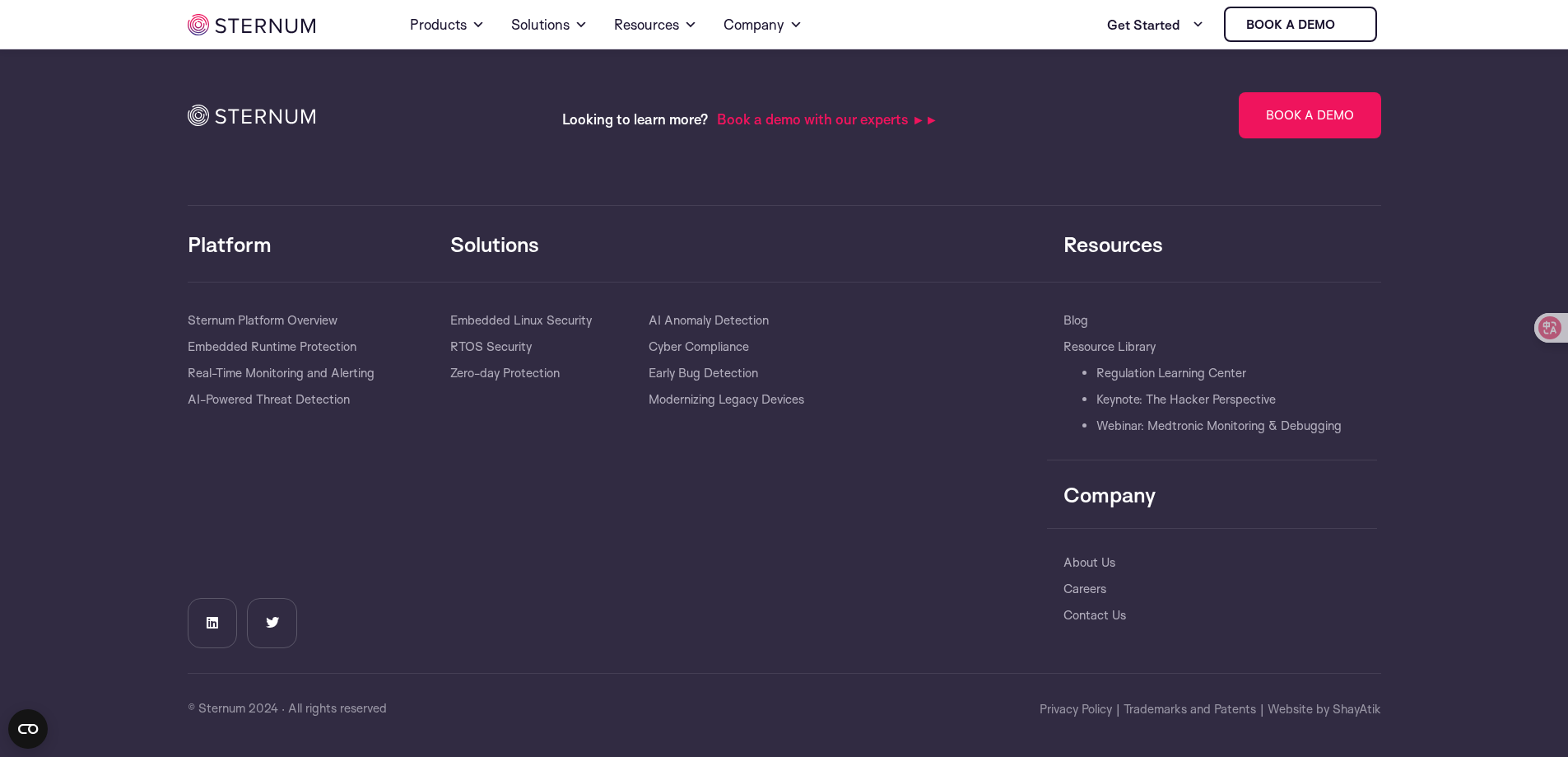
click at [451, 523] on div "Solutions​ Embedded Linux Security RTOS Security Zero-day Protection AI Anomaly…" at bounding box center [748, 478] width 596 height 341
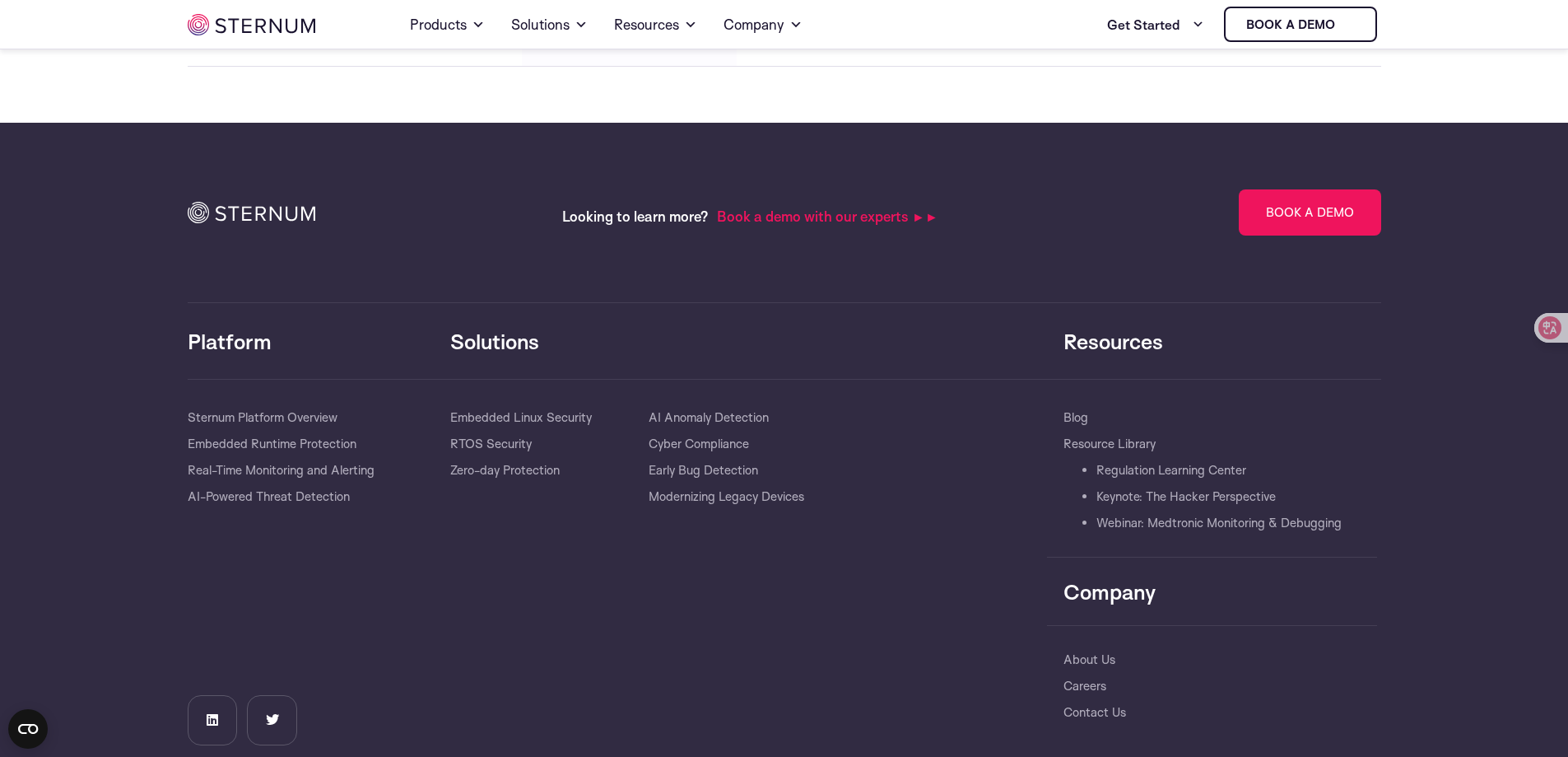
scroll to position [4931, 0]
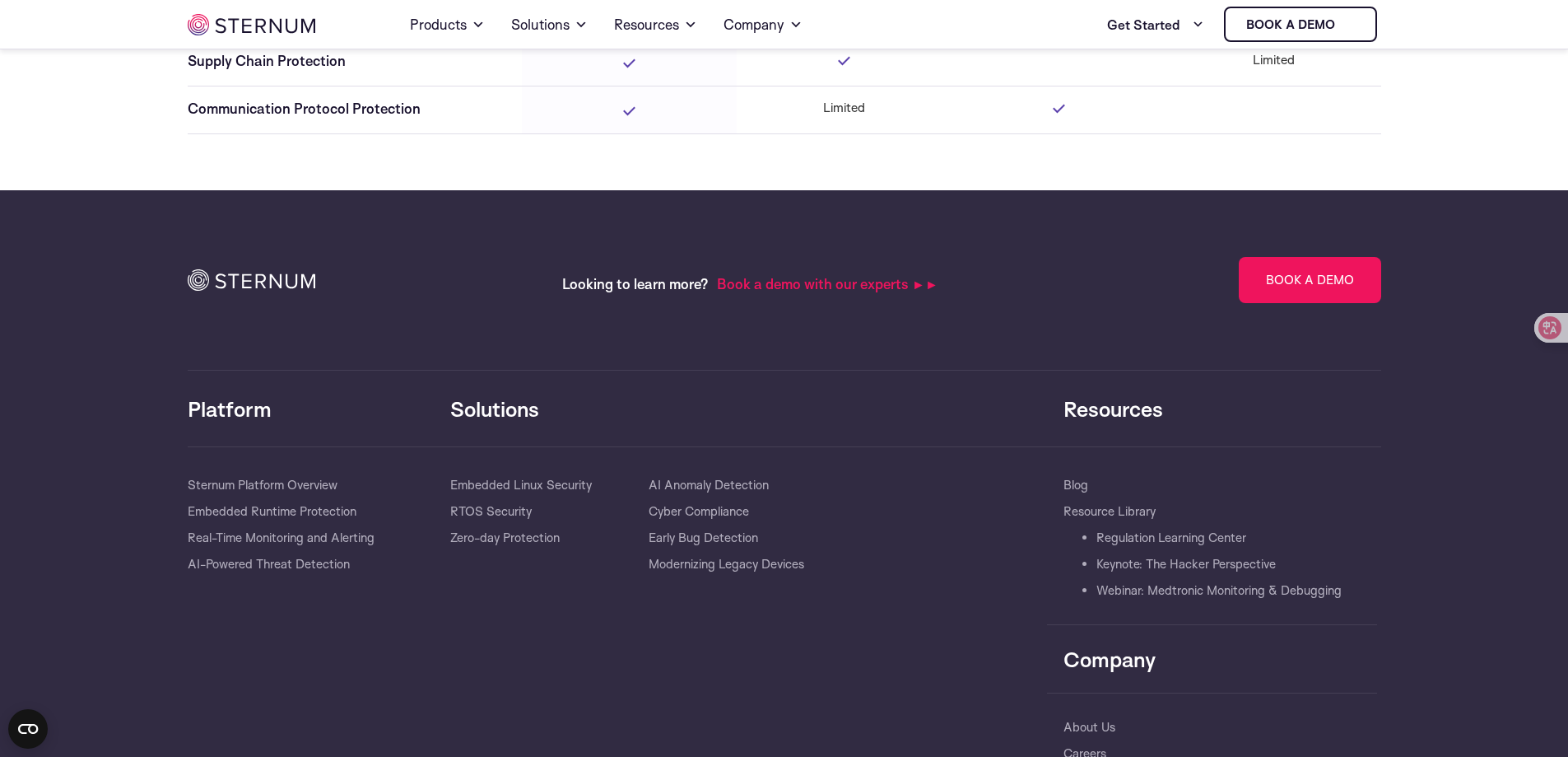
click at [881, 316] on div "Looking to learn more? Book a demo with our experts ►► Book a Demo" at bounding box center [784, 313] width 1193 height 114
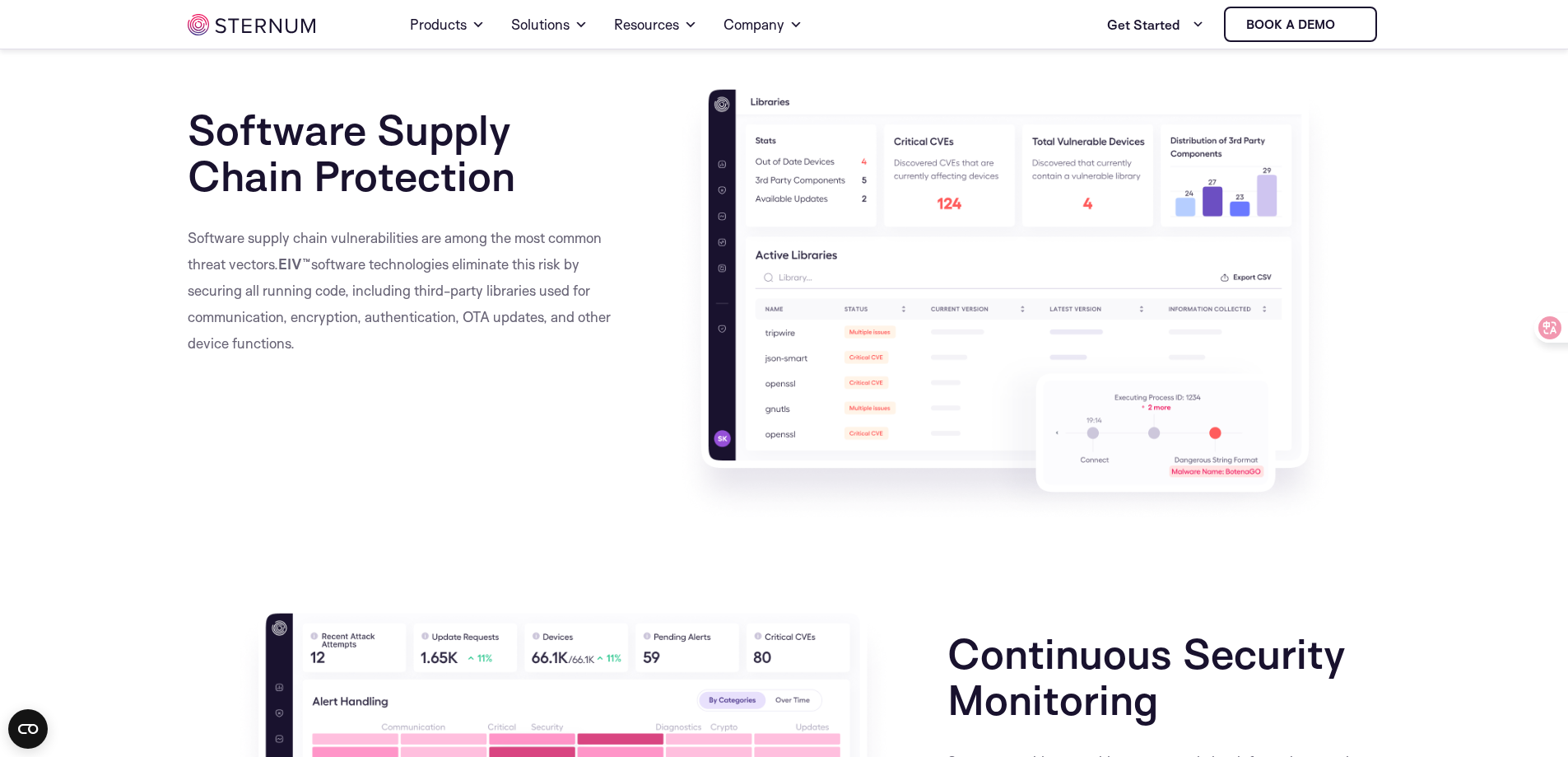
scroll to position [2790, 0]
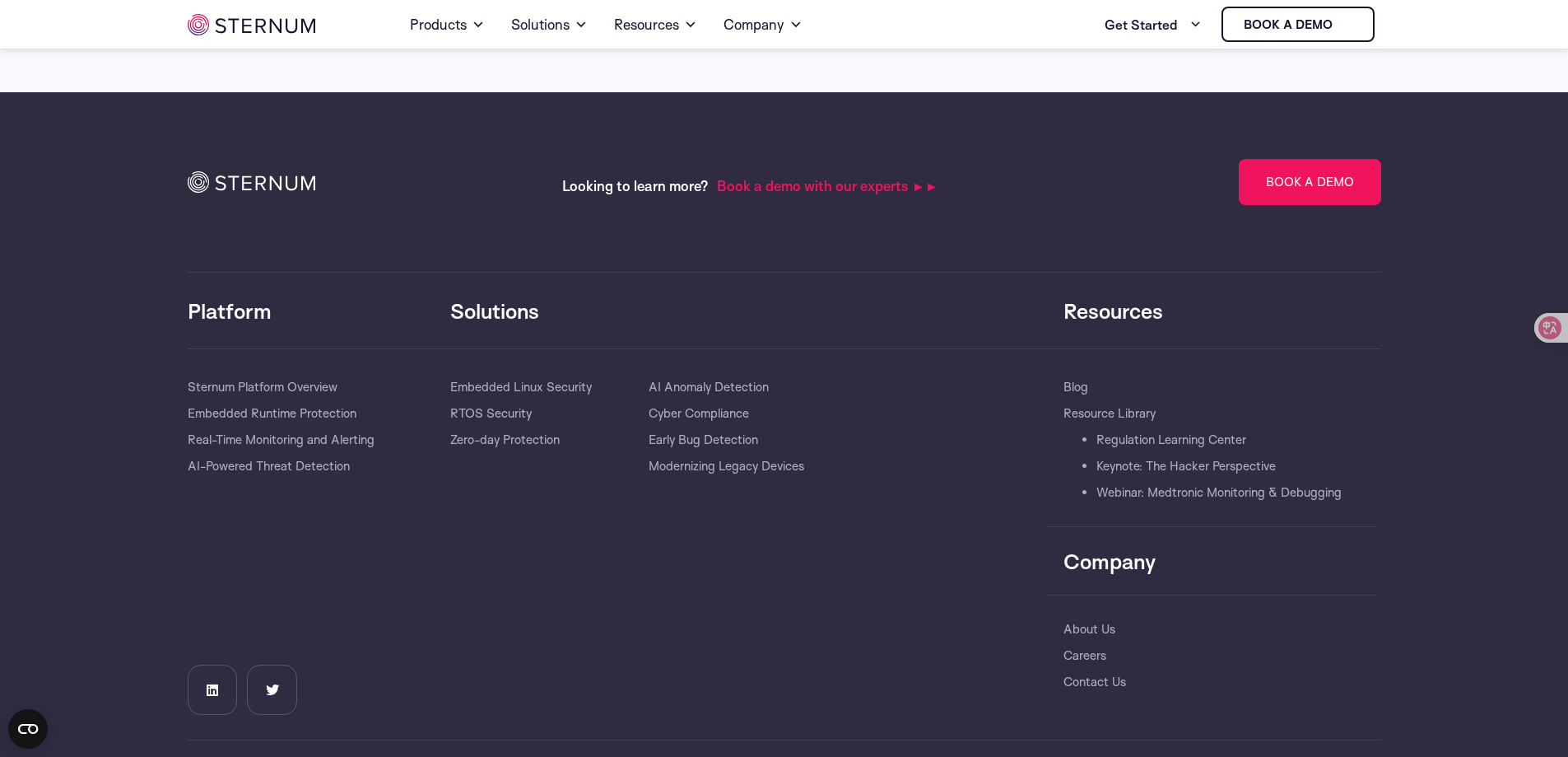
scroll to position [5967, 0]
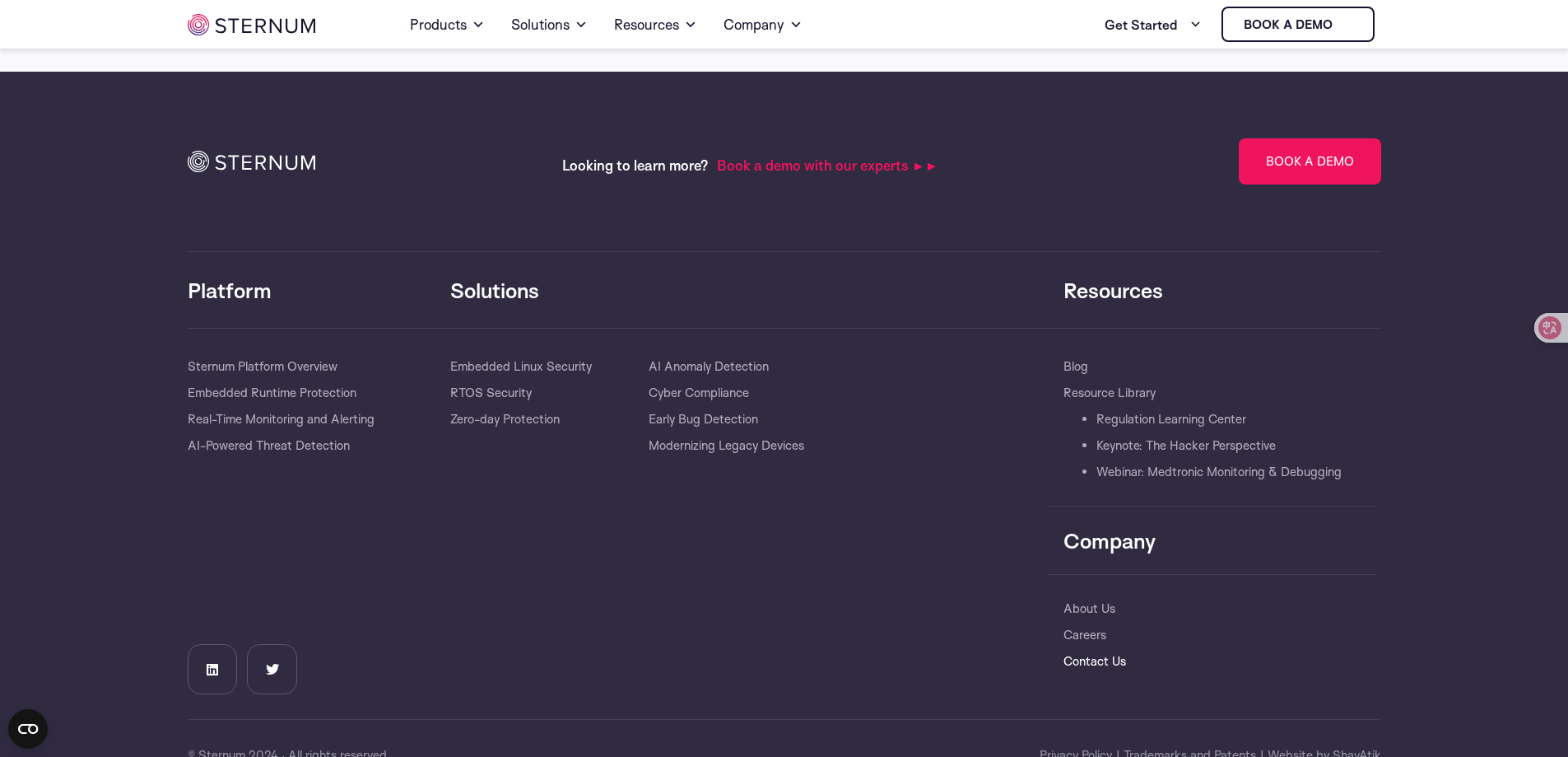
click at [1087, 648] on link "Contact Us" at bounding box center [1094, 661] width 62 height 26
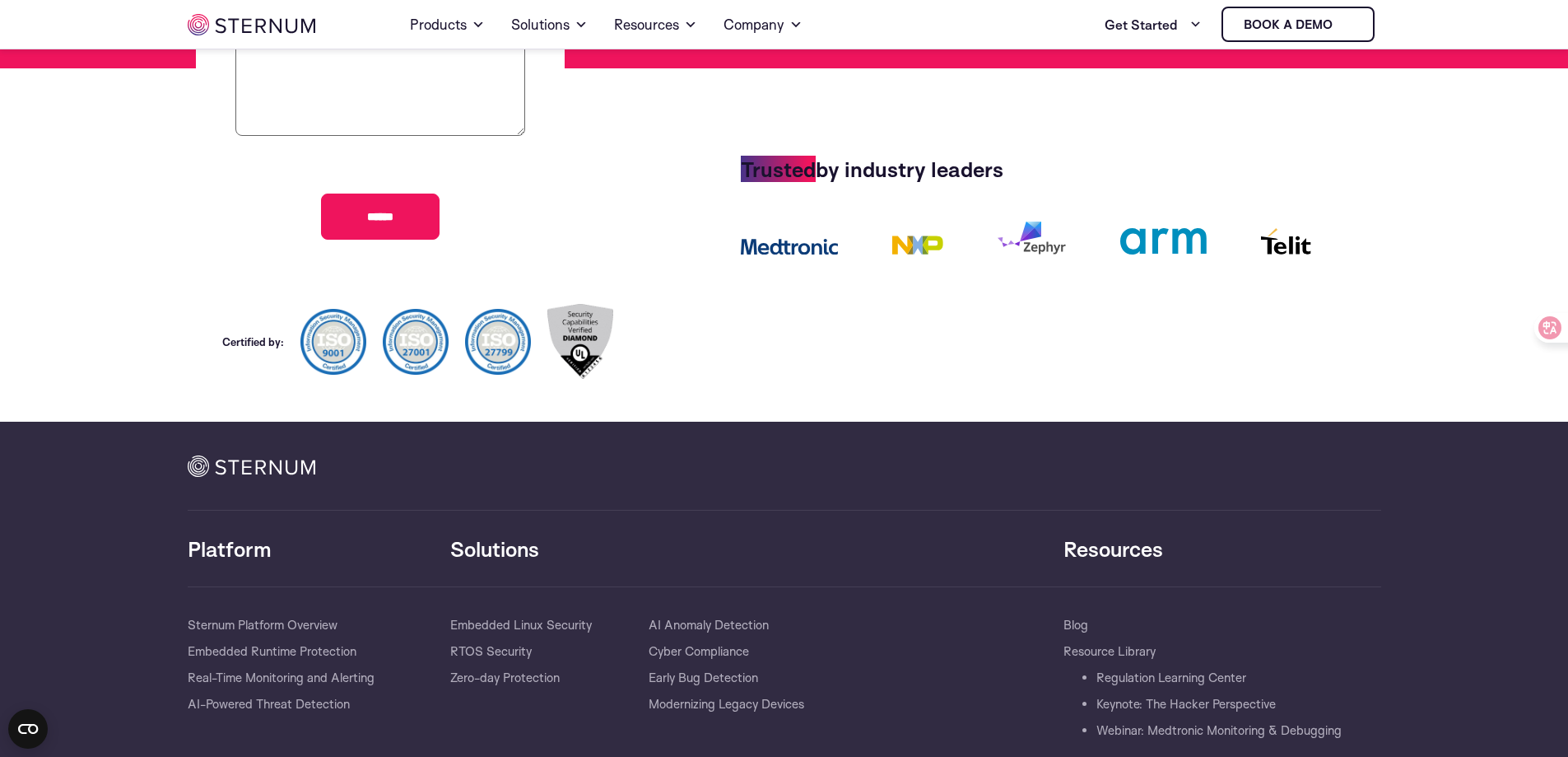
scroll to position [870, 0]
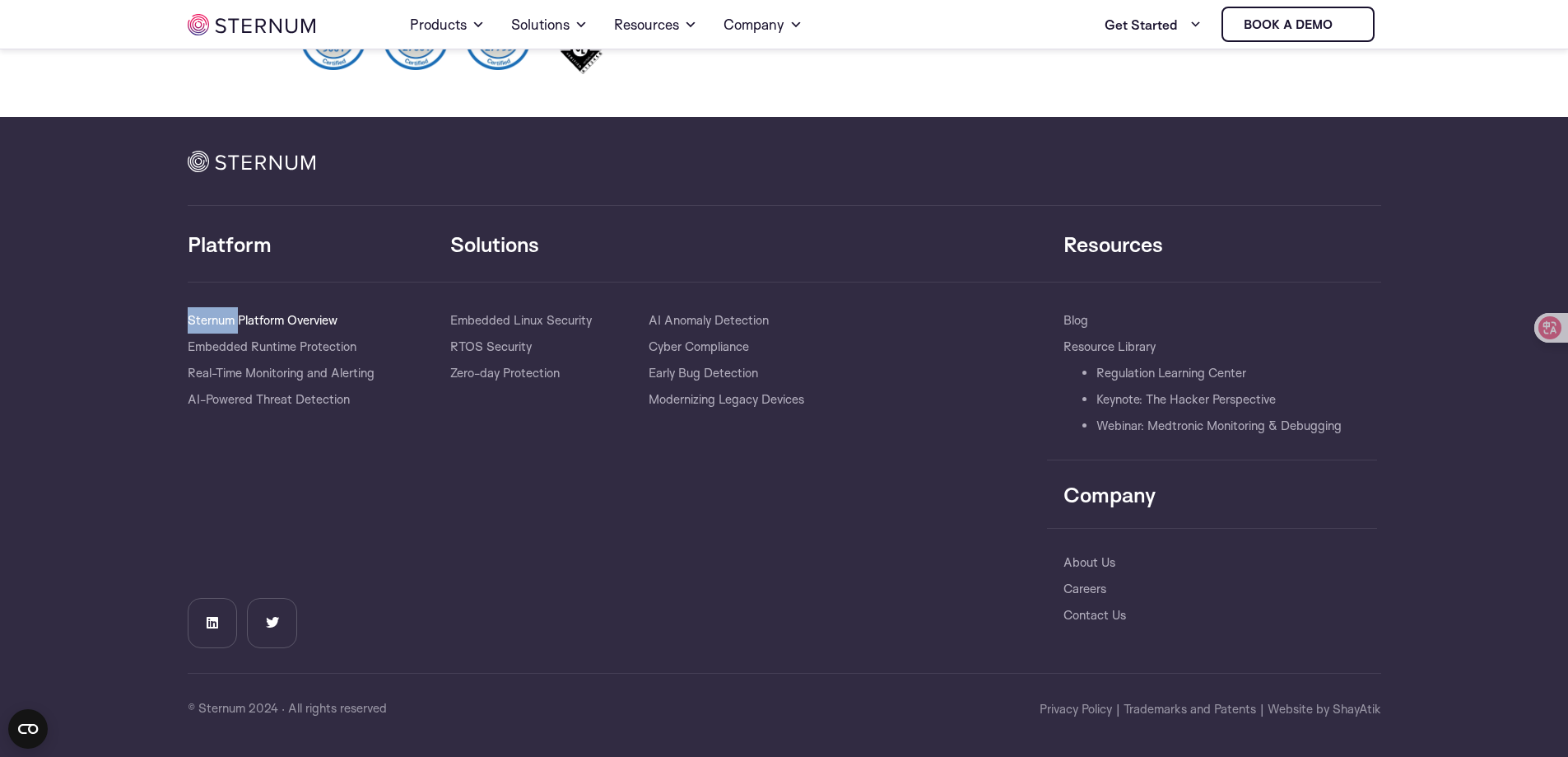
drag, startPoint x: 159, startPoint y: 308, endPoint x: 237, endPoint y: 323, distance: 79.4
click at [237, 323] on section "Lorem ipsum dolor sit amet Book a demo Platform Solutions Resources Platform​ S…" at bounding box center [784, 436] width 1568 height 640
copy link "Sternum"
